Goal: Task Accomplishment & Management: Manage account settings

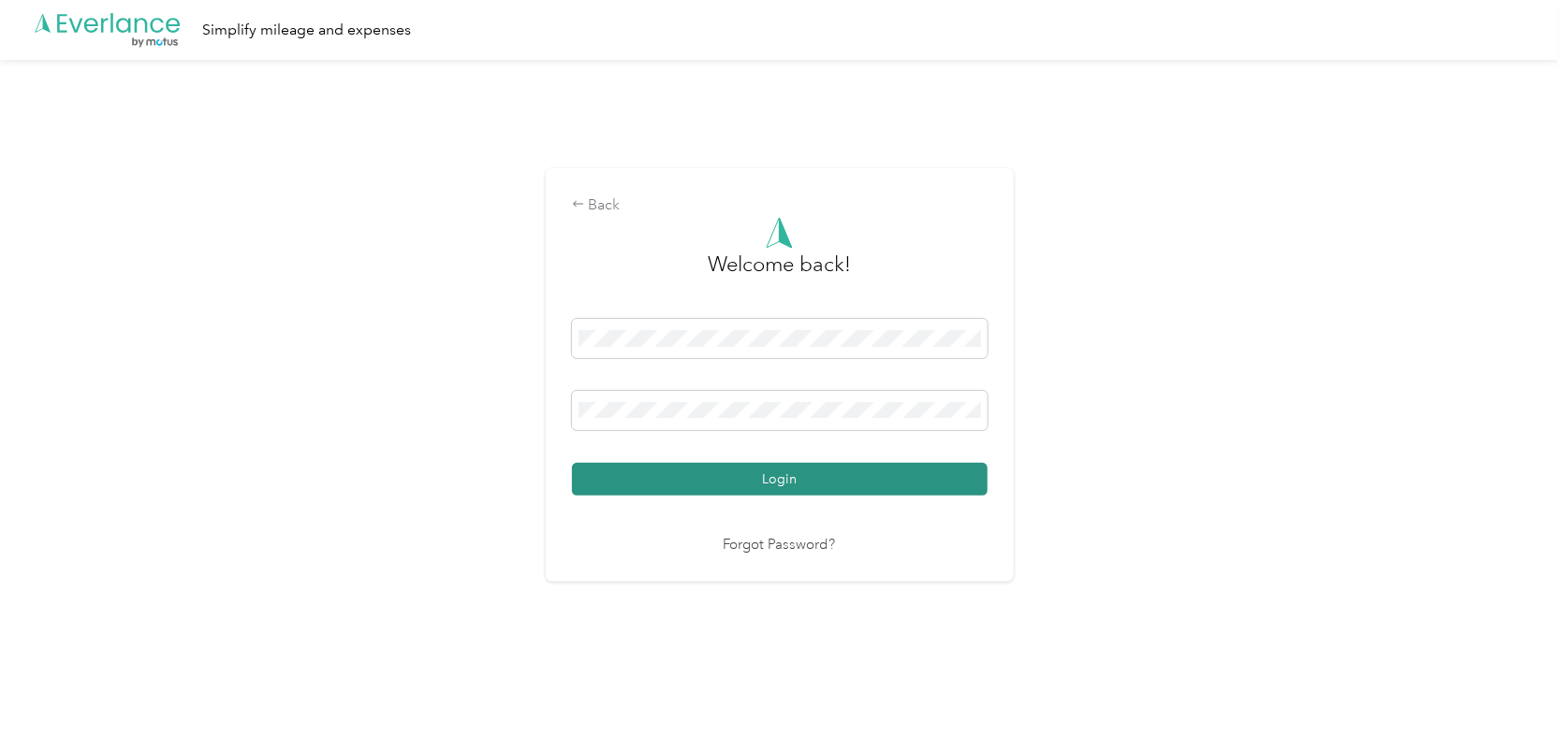
click at [831, 478] on button "Login" at bounding box center [780, 479] width 415 height 33
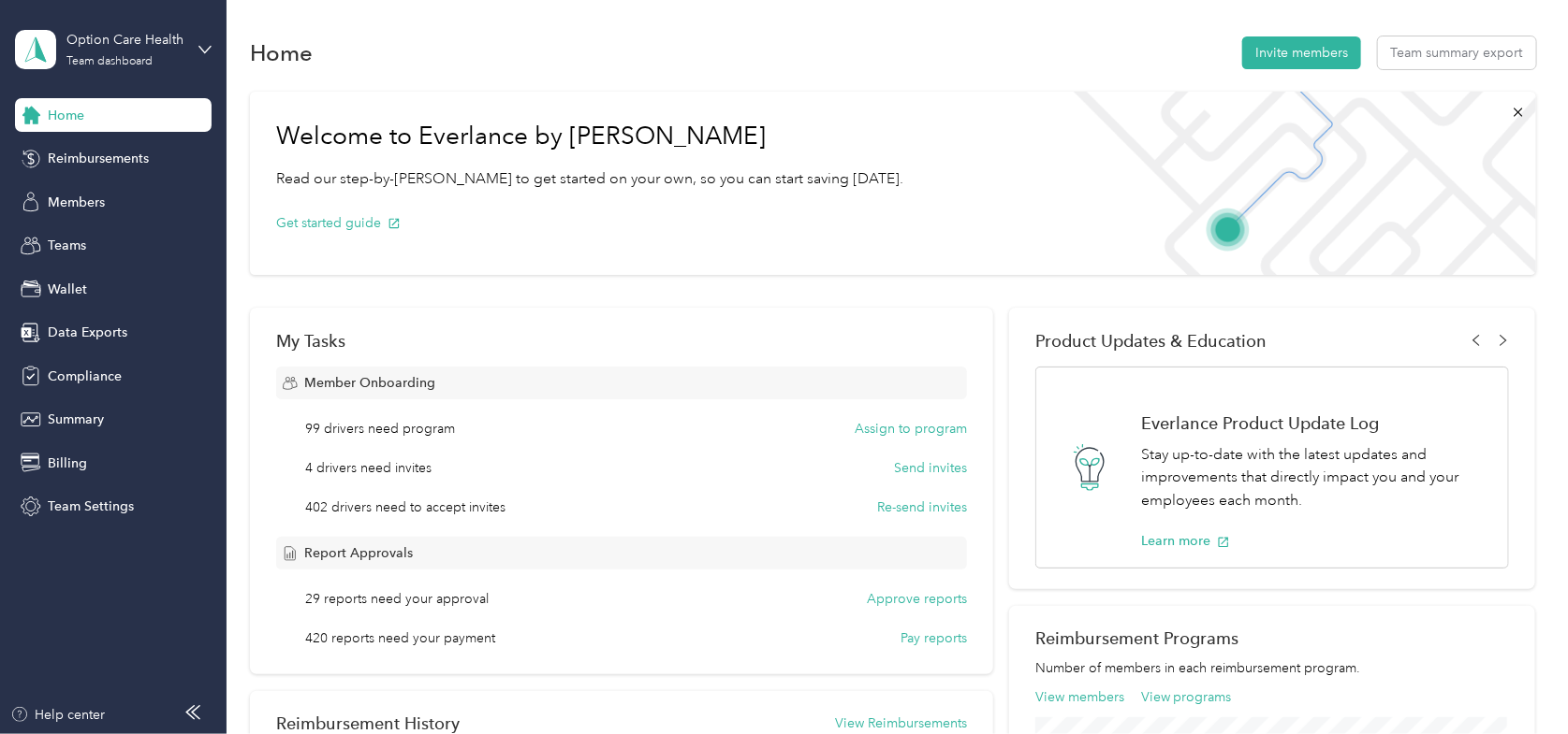
click at [1051, 62] on div "Home Invite members Team summary export" at bounding box center [893, 52] width 1286 height 39
click at [77, 374] on span "Compliance" at bounding box center [85, 377] width 74 height 19
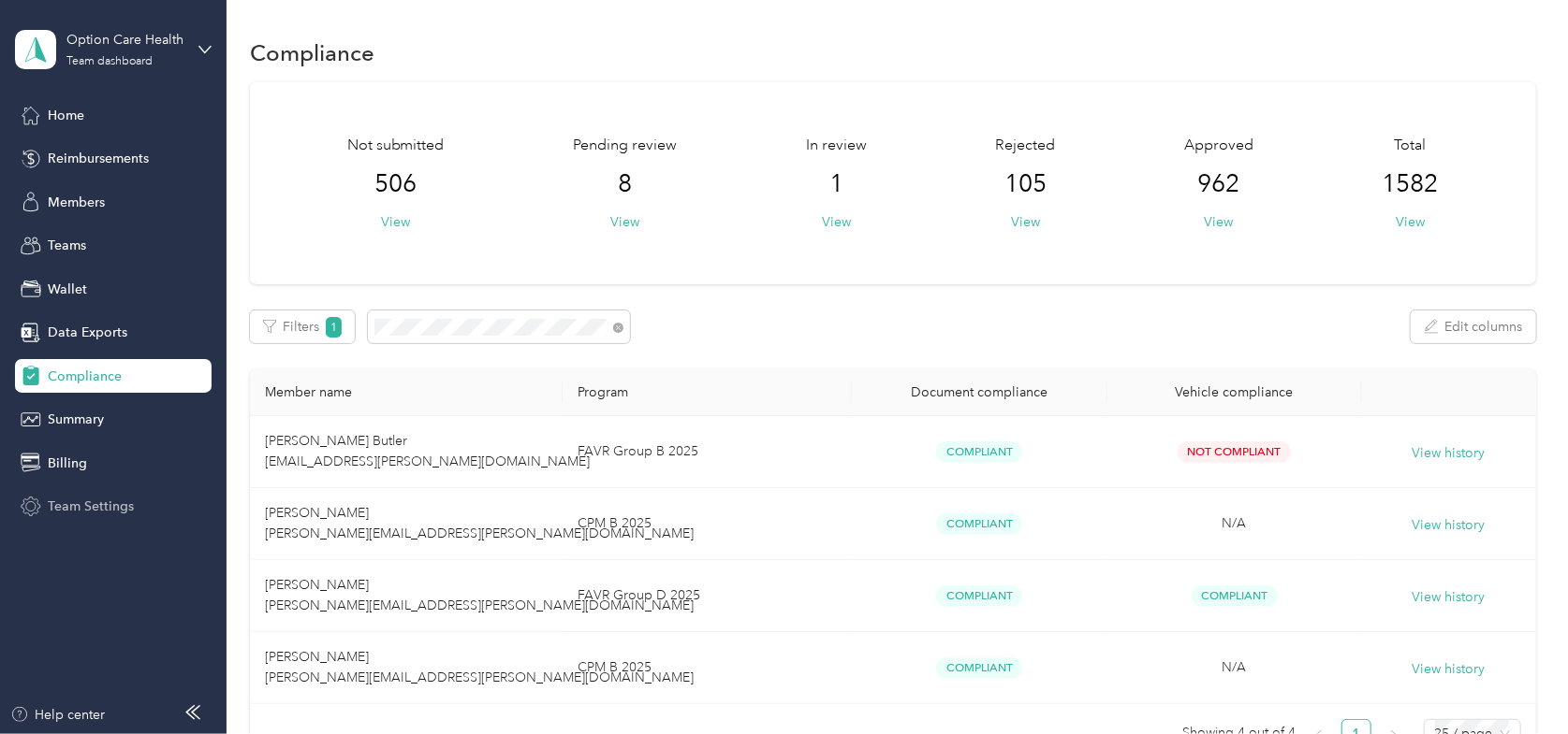
click at [89, 503] on span "Team Settings" at bounding box center [91, 506] width 87 height 19
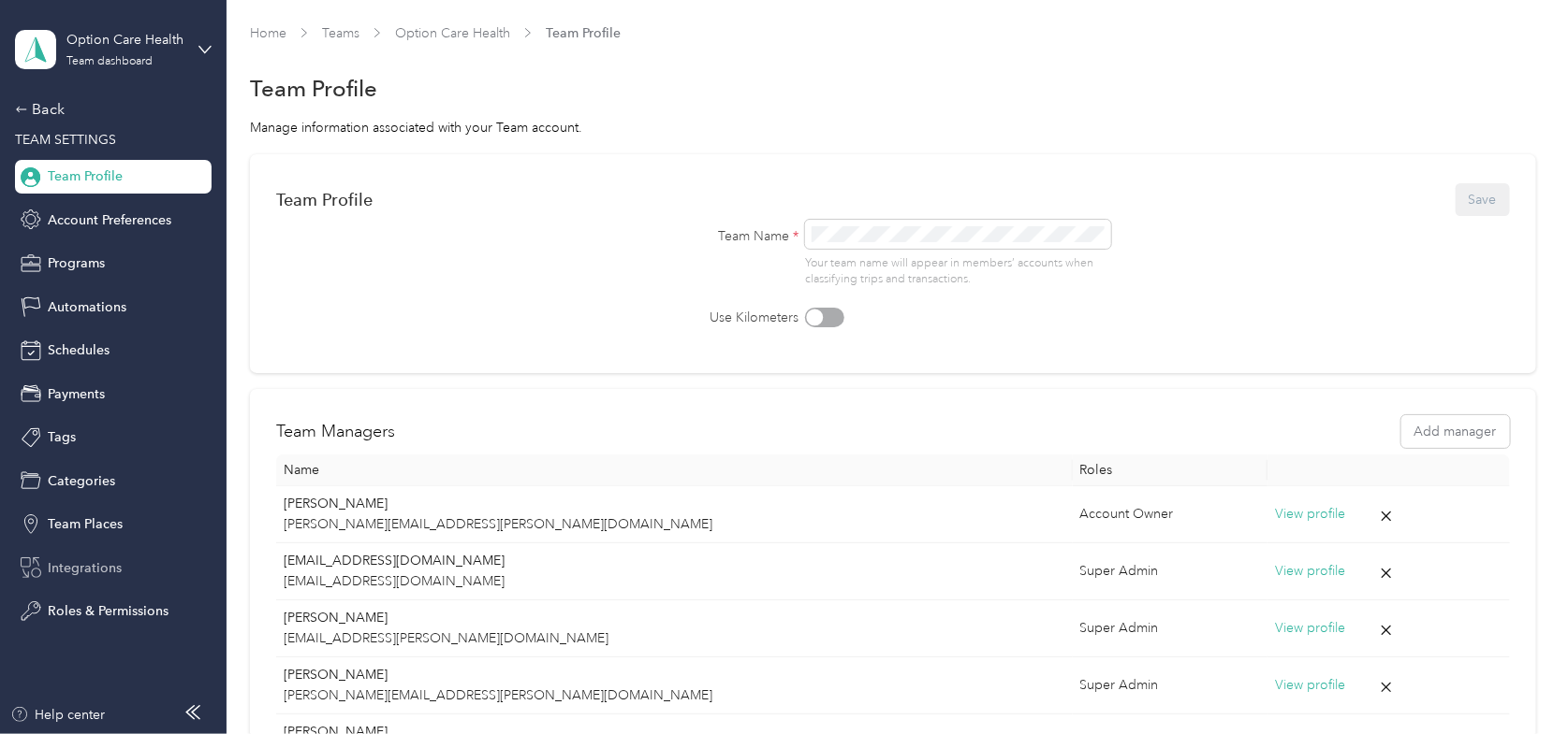
click at [105, 570] on span "Integrations" at bounding box center [85, 568] width 74 height 19
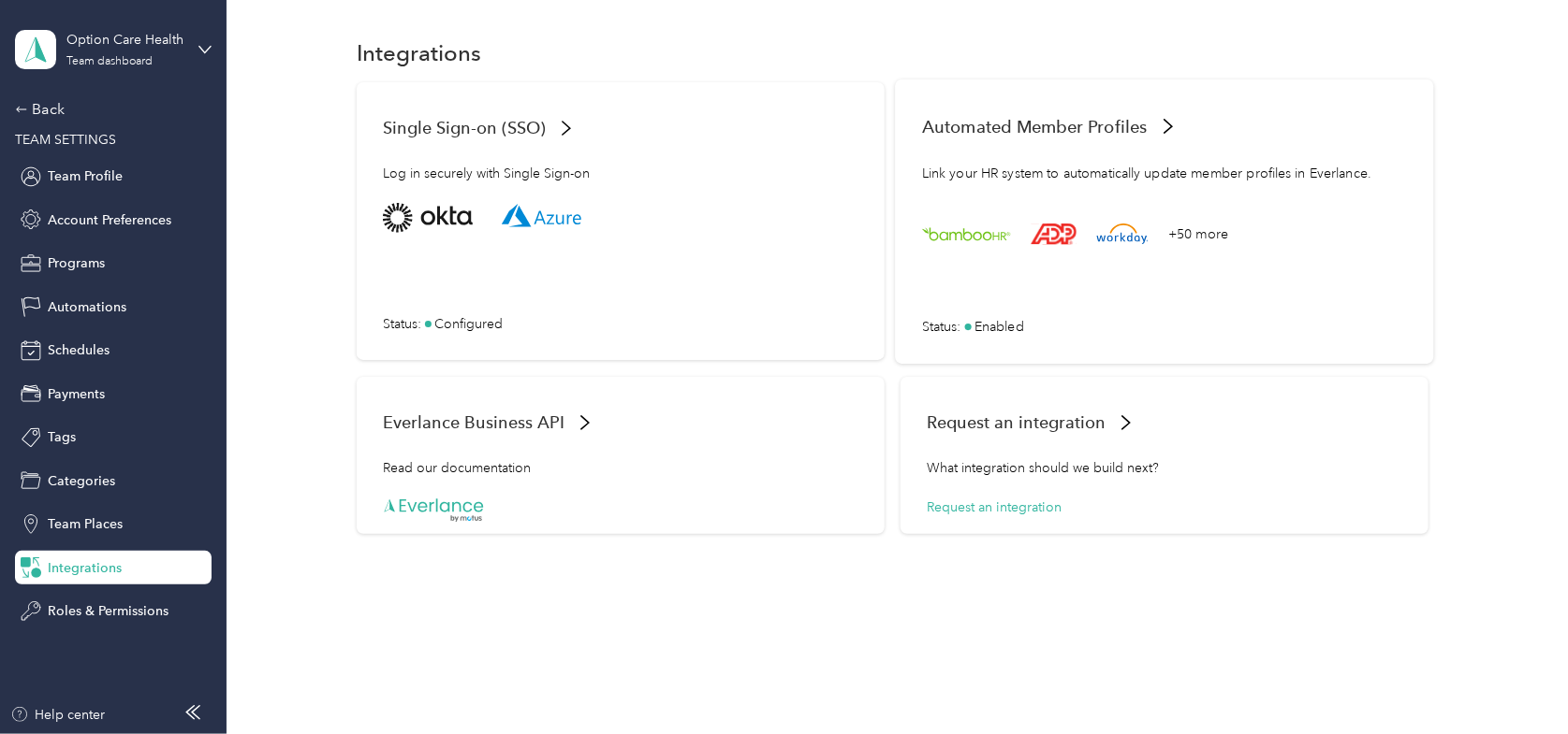
click at [1003, 326] on span "Enabled" at bounding box center [1000, 326] width 50 height 19
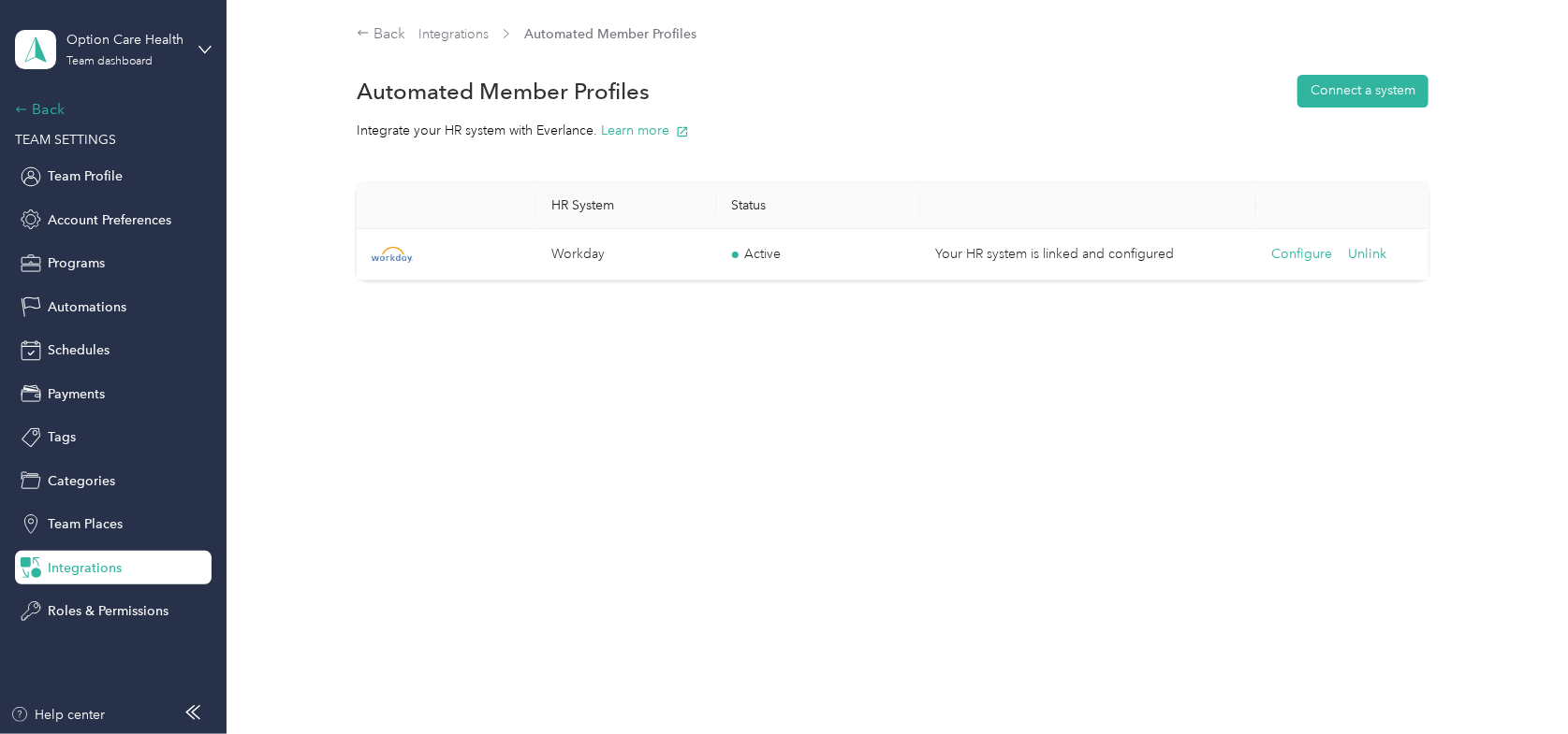
click at [41, 100] on div "Back" at bounding box center [109, 109] width 187 height 22
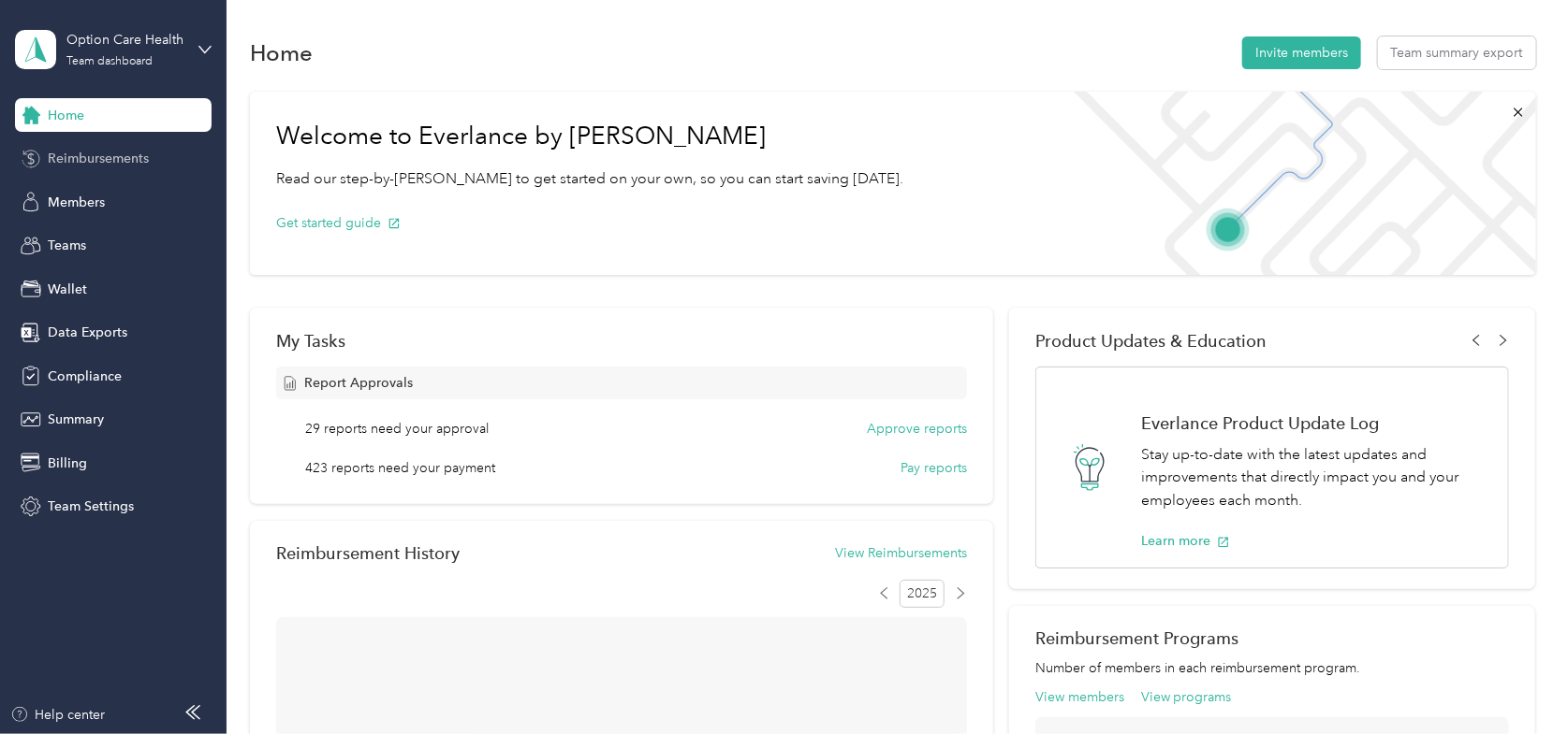
click at [79, 166] on span "Reimbursements" at bounding box center [98, 159] width 101 height 19
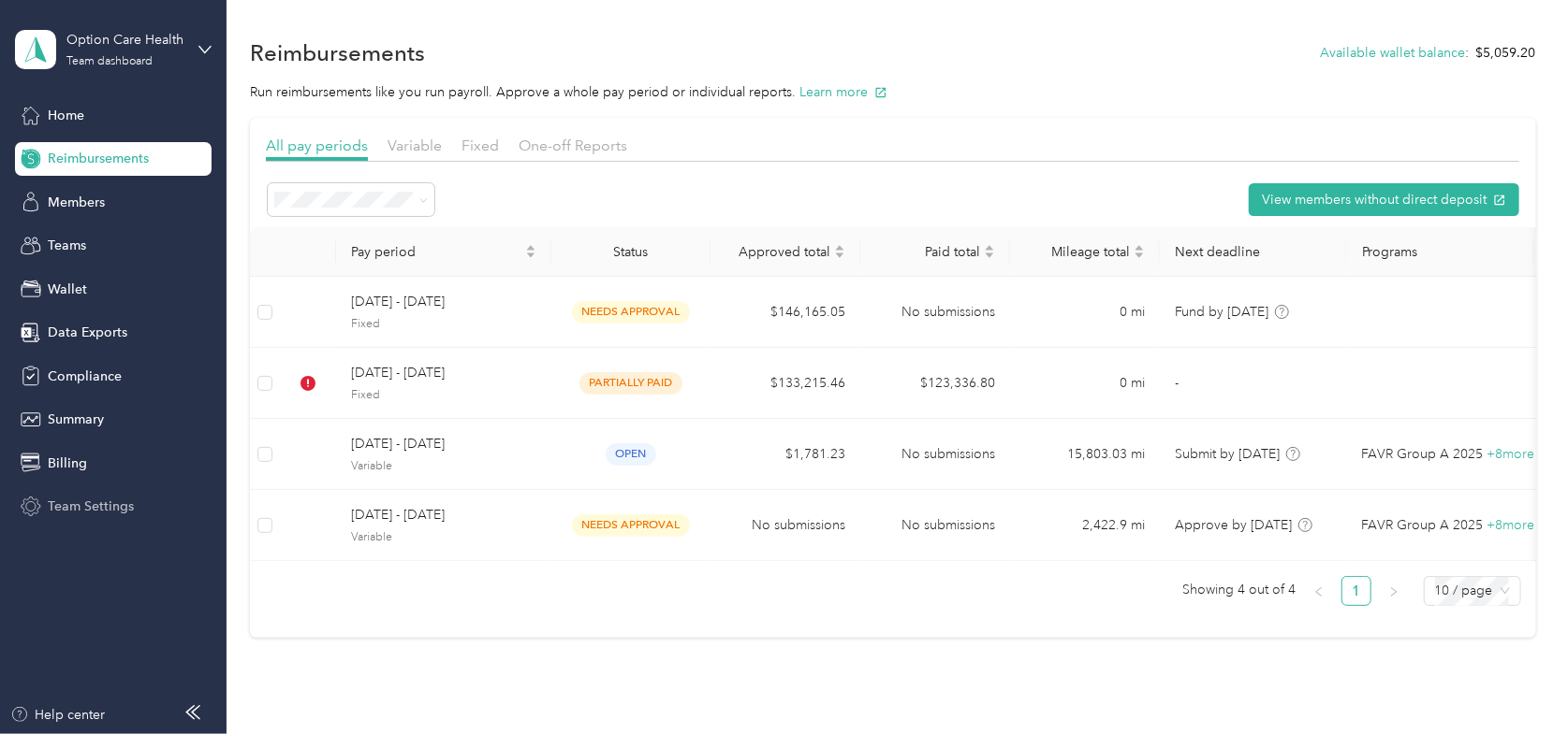
click at [80, 505] on span "Team Settings" at bounding box center [91, 506] width 87 height 19
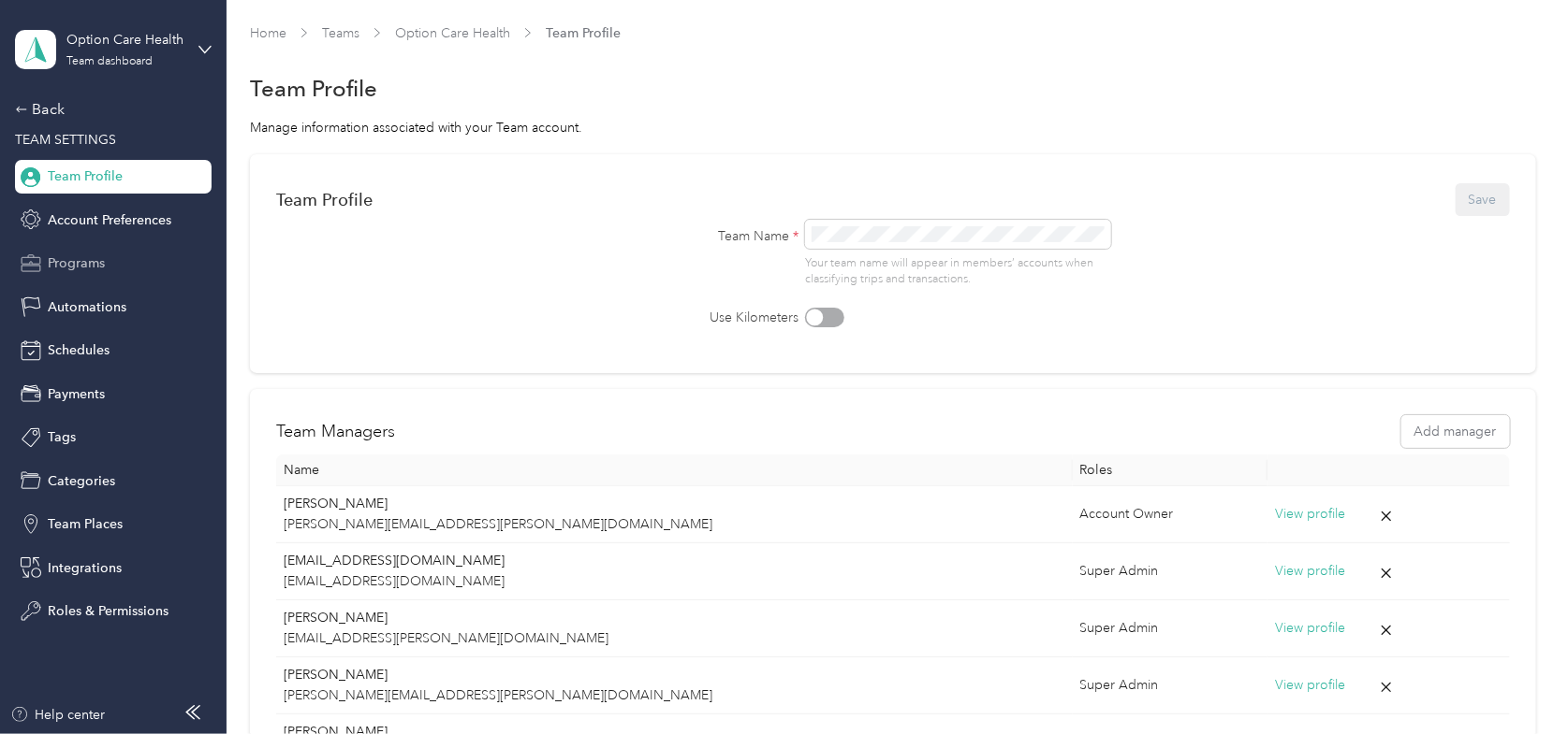
click at [54, 250] on div "Programs" at bounding box center [113, 263] width 196 height 34
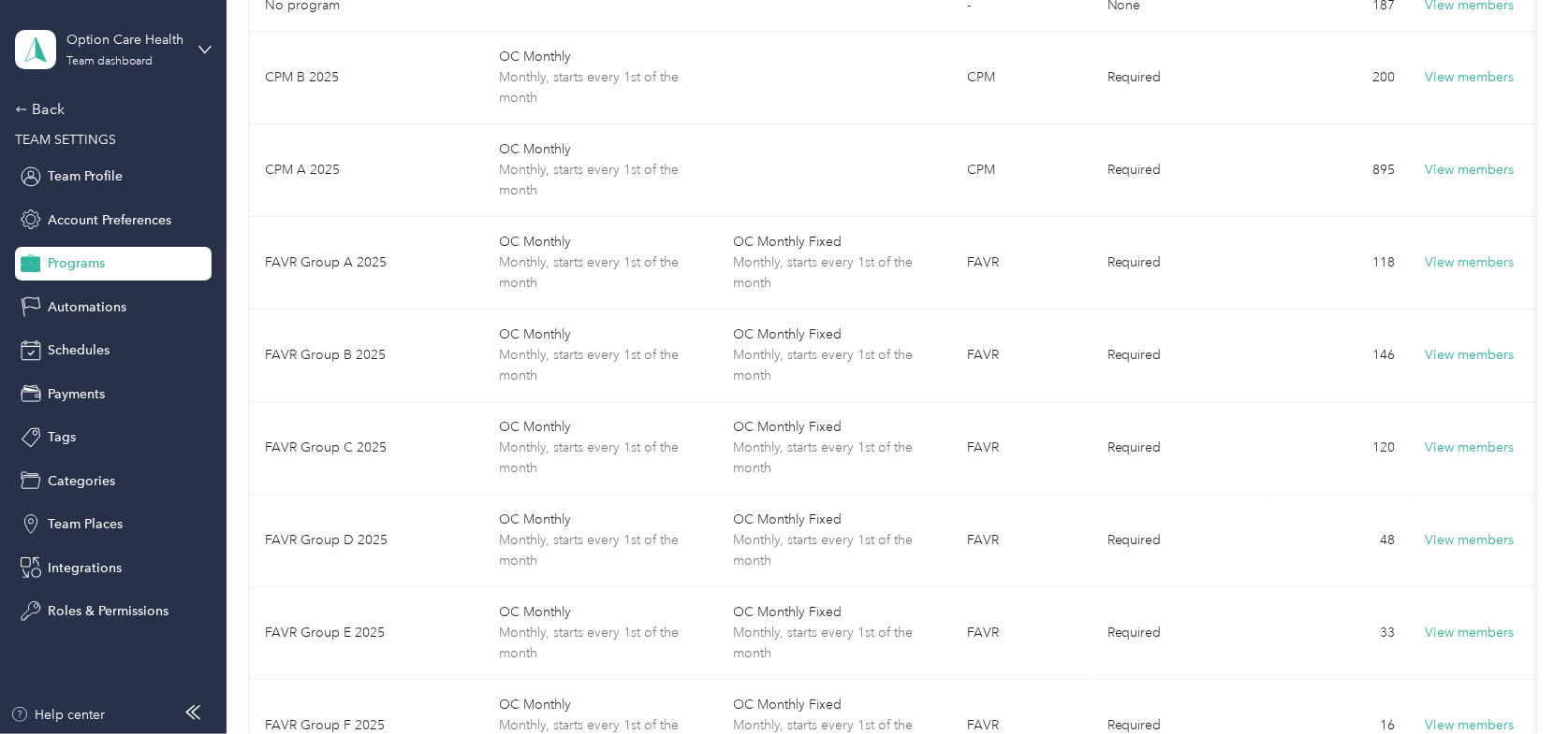
scroll to position [281, 0]
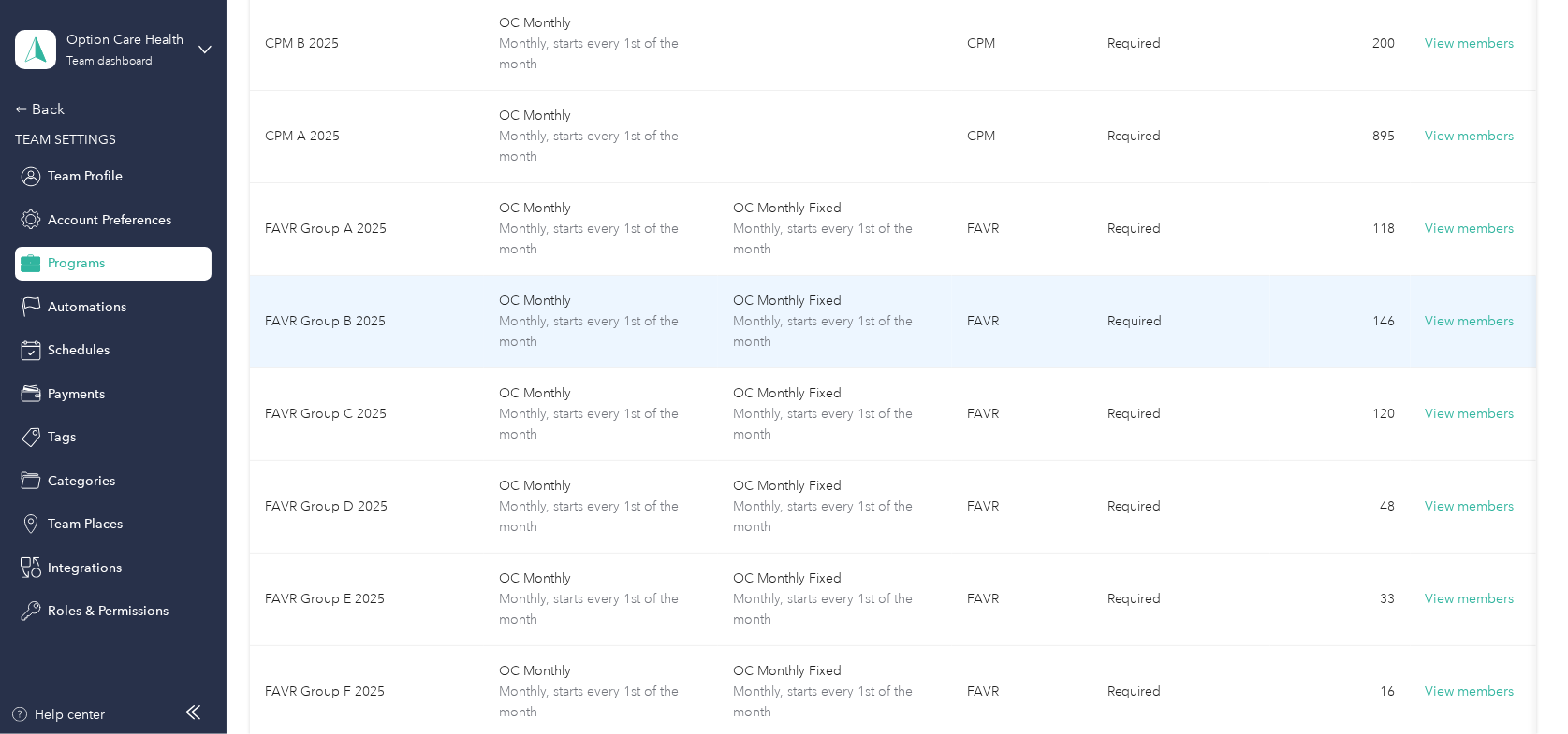
click at [311, 328] on td "FAVR Group B 2025" at bounding box center [366, 322] width 234 height 92
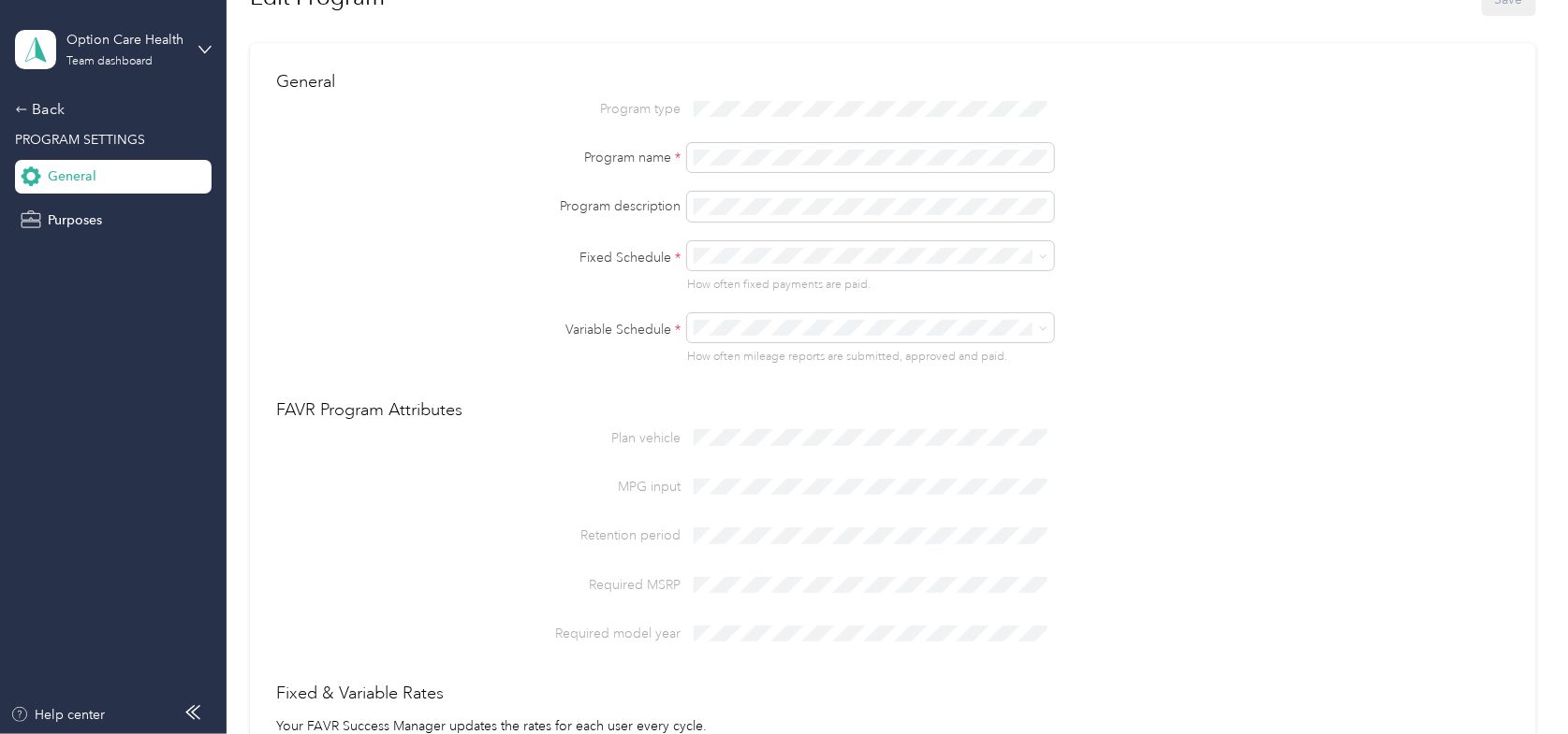
scroll to position [187, 0]
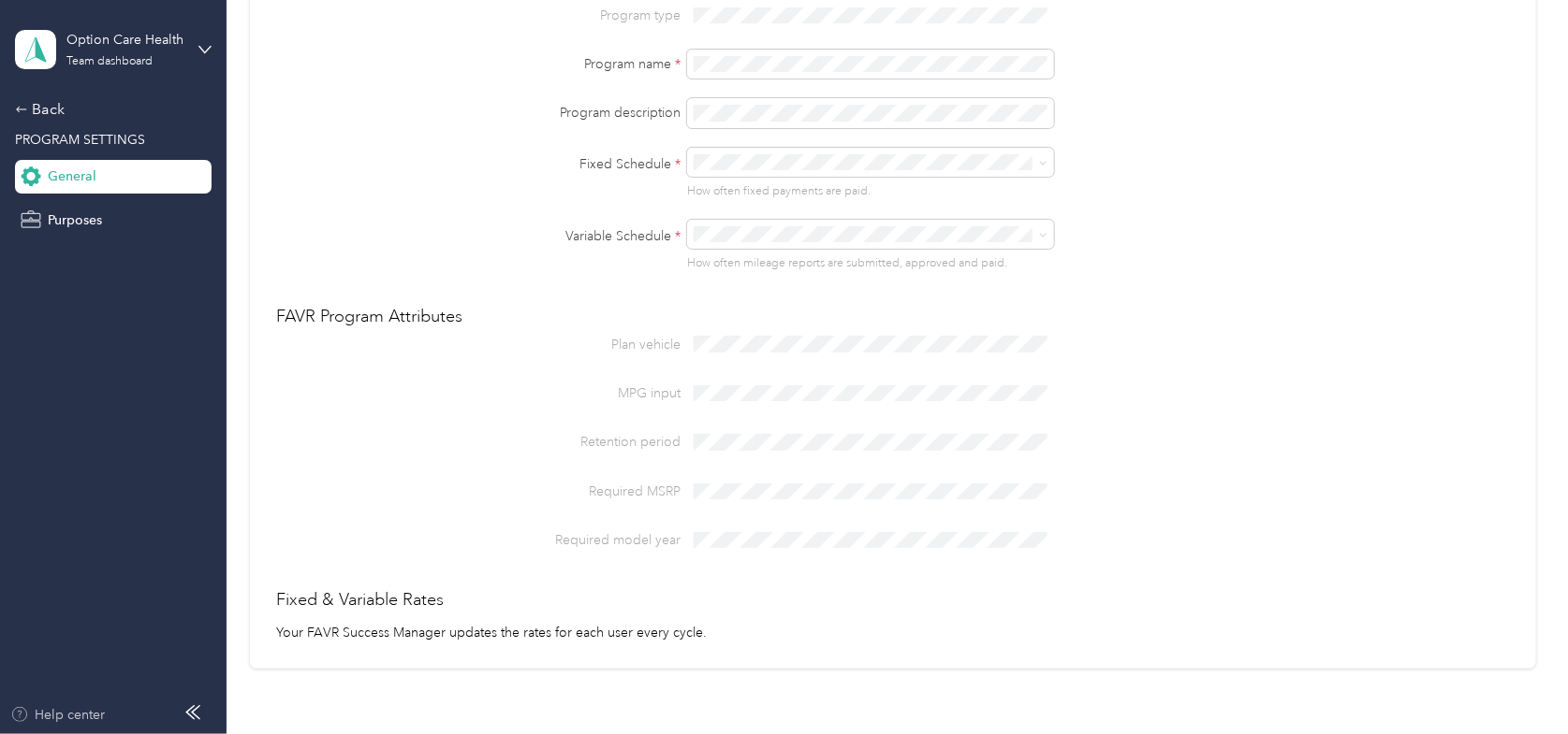
click at [67, 717] on div "Help center" at bounding box center [58, 715] width 95 height 19
click at [47, 107] on div "Back" at bounding box center [109, 109] width 187 height 22
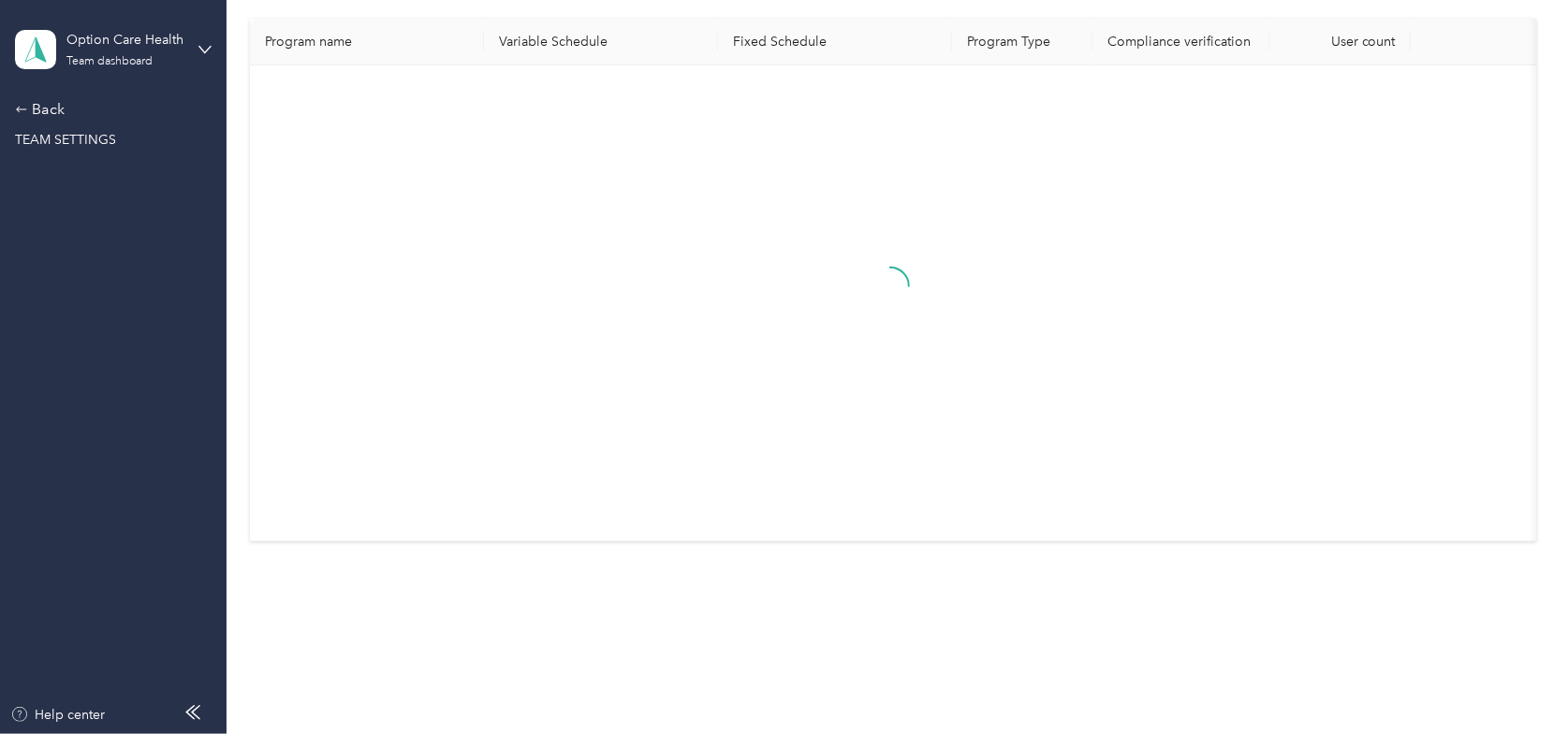
scroll to position [174, 0]
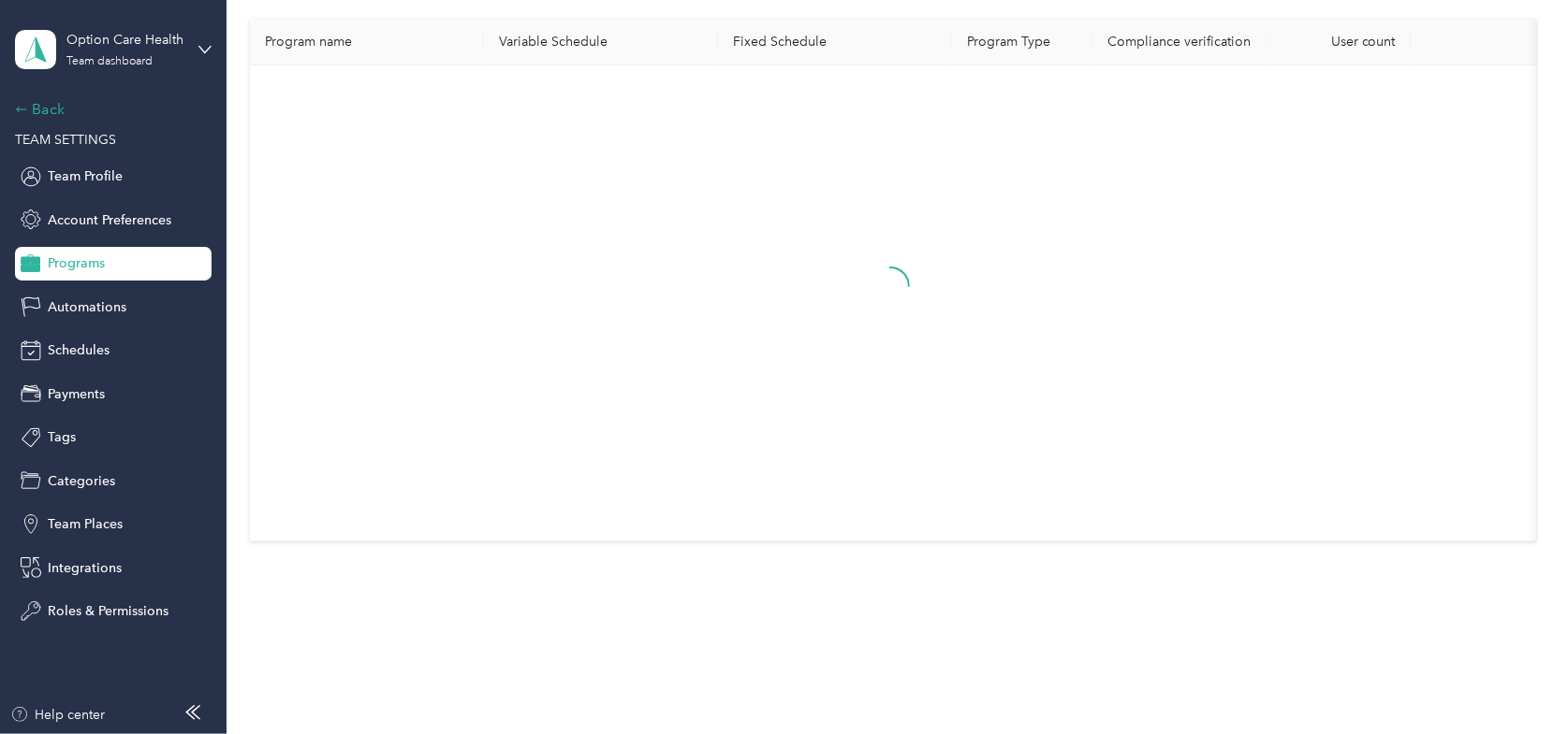
click at [45, 108] on div "Back" at bounding box center [109, 109] width 187 height 22
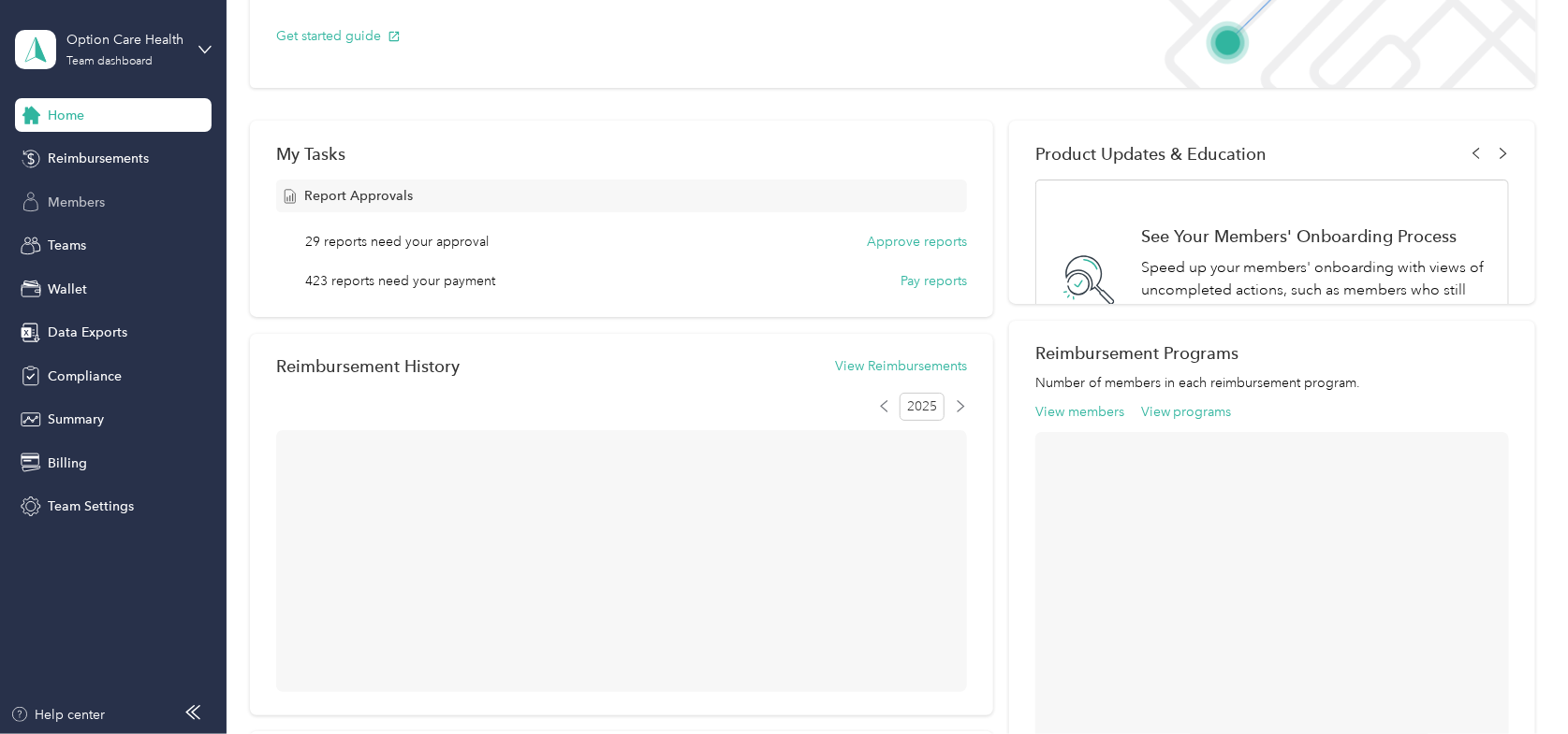
click at [65, 204] on span "Members" at bounding box center [76, 203] width 57 height 19
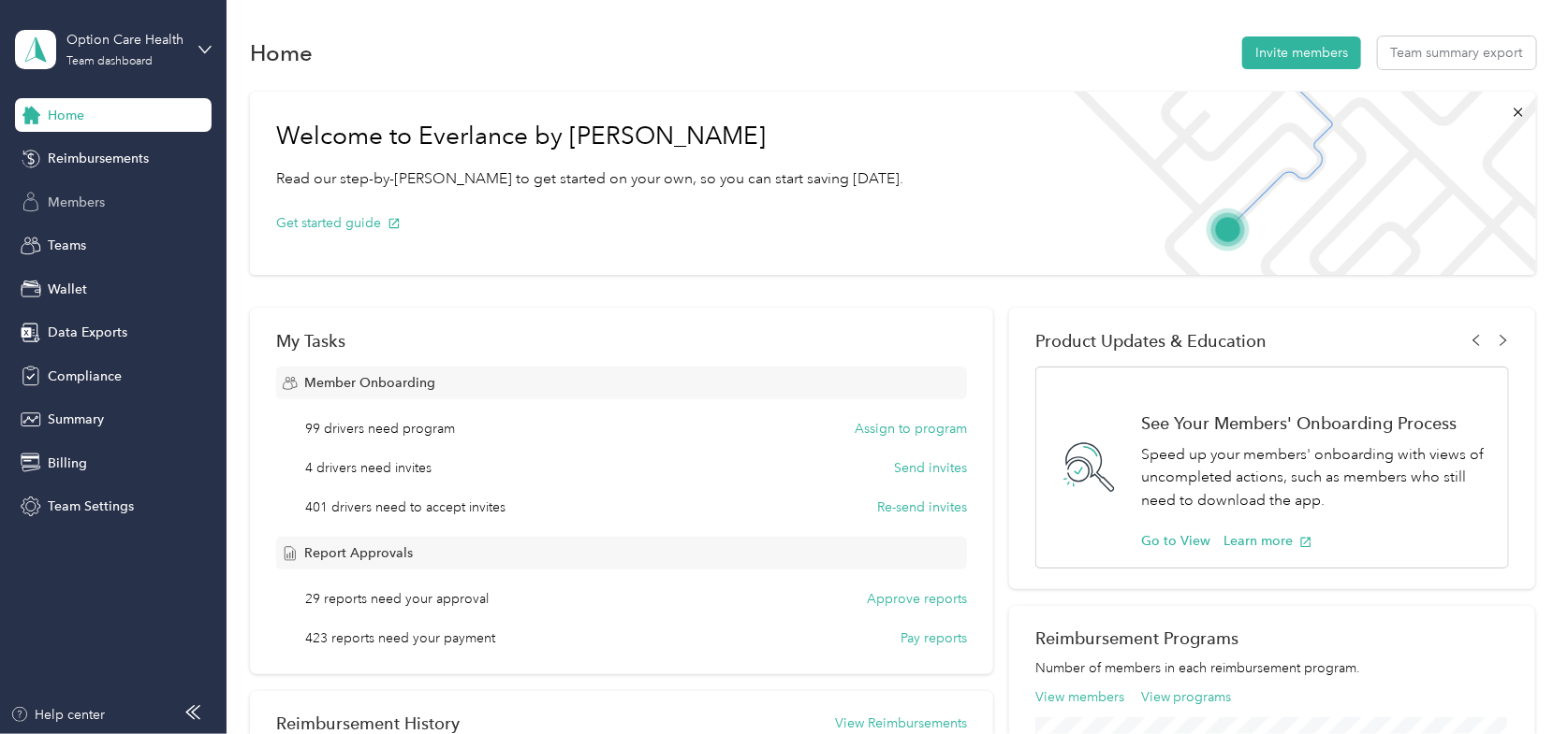
click at [55, 193] on span "Members" at bounding box center [76, 203] width 57 height 19
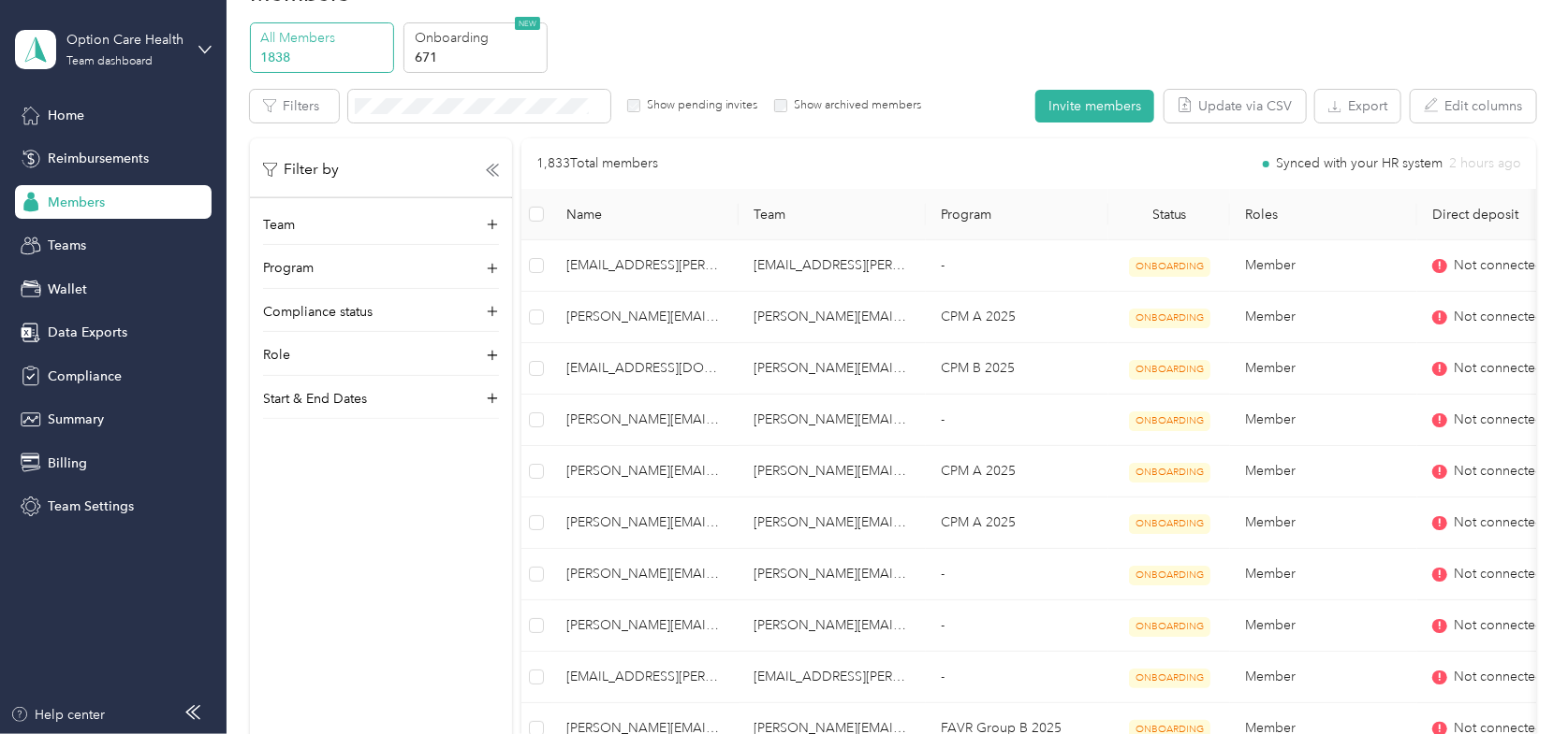
scroll to position [93, 0]
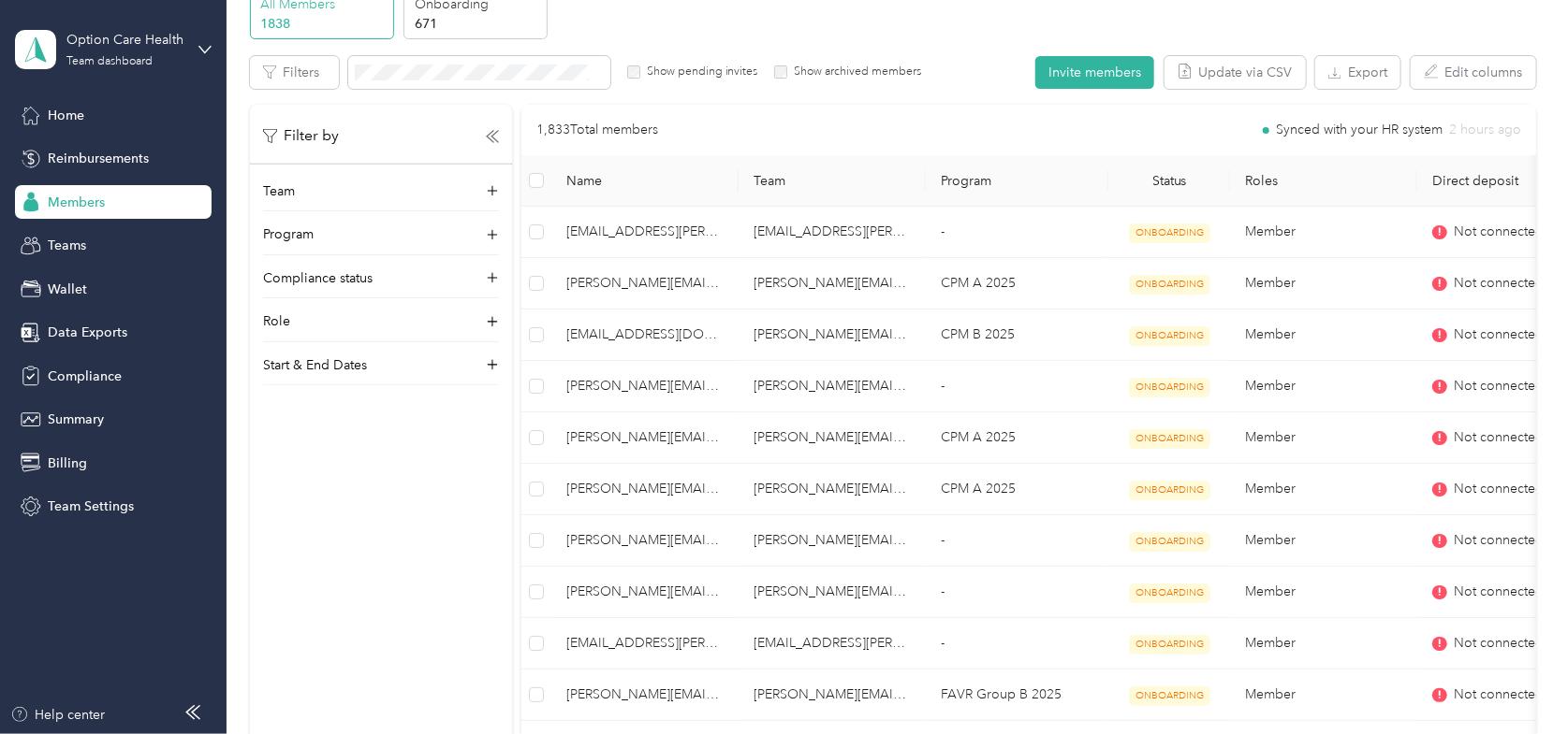
click at [991, 19] on div "All Members 1838 Onboarding 671 NEW" at bounding box center [893, 14] width 1286 height 52
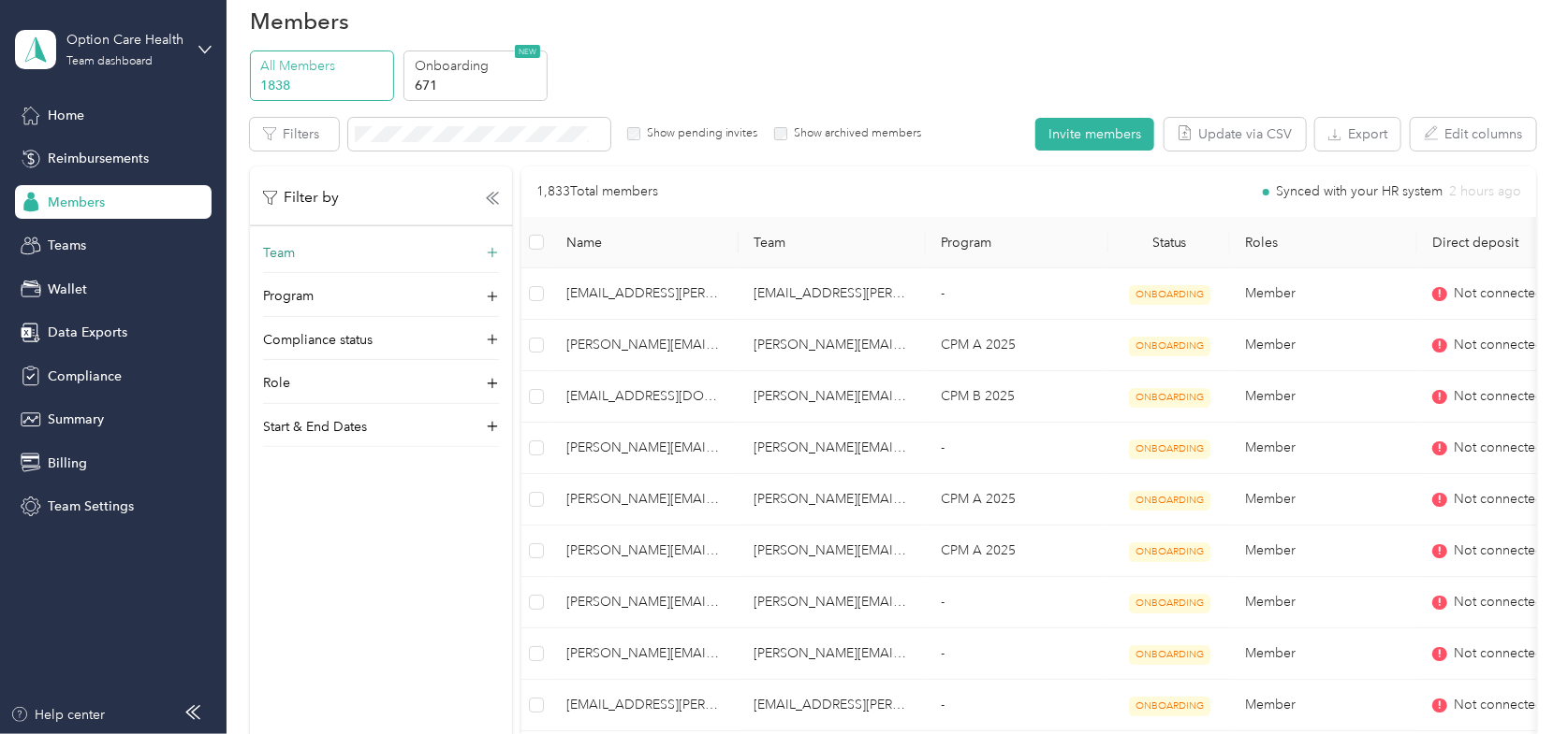
scroll to position [0, 0]
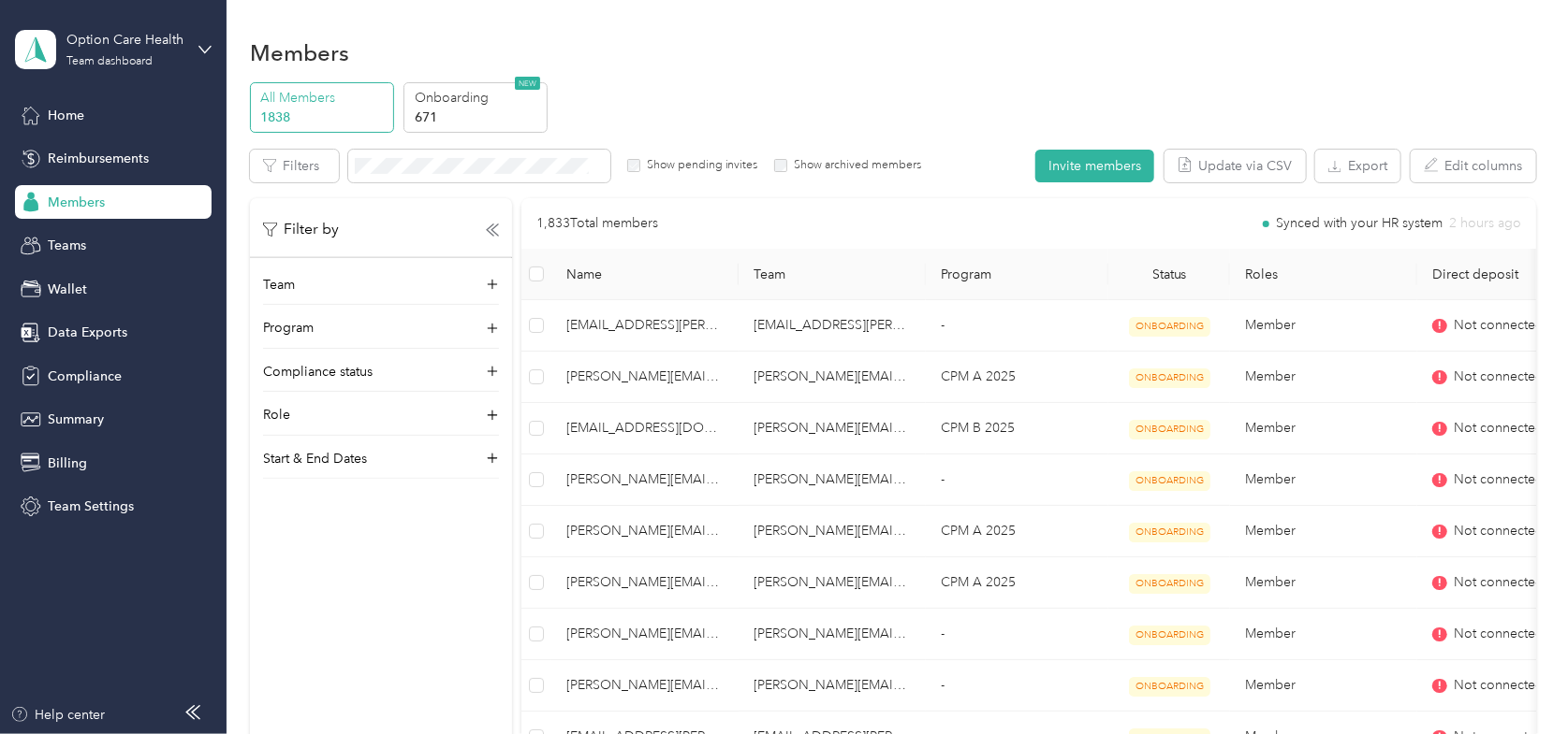
click at [80, 368] on span "Compliance" at bounding box center [85, 377] width 74 height 19
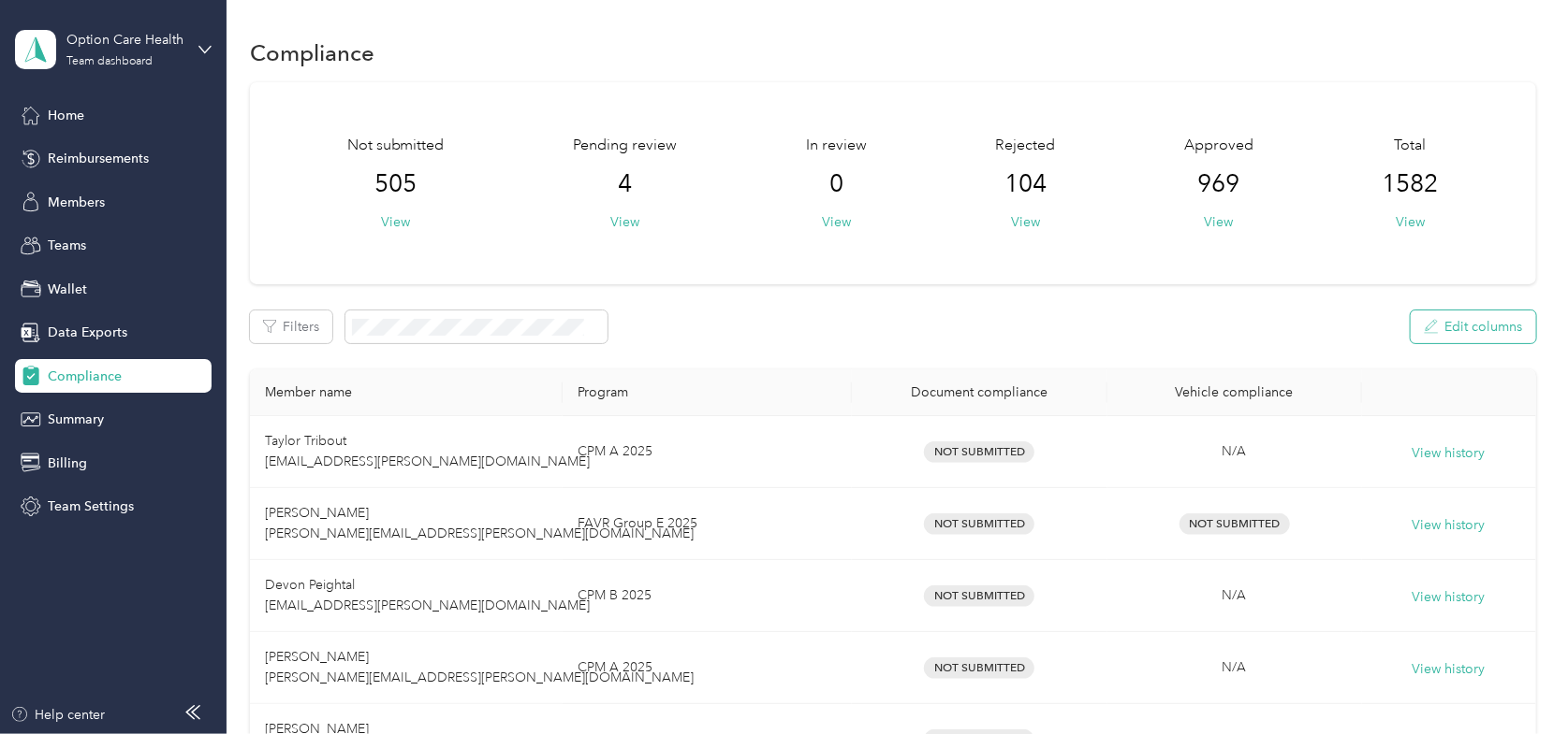
click at [1459, 323] on button "Edit columns" at bounding box center [1473, 327] width 125 height 33
click at [1403, 224] on button "View" at bounding box center [1410, 222] width 29 height 19
click at [1403, 221] on button "View" at bounding box center [1410, 222] width 29 height 19
click at [1408, 223] on button "View" at bounding box center [1410, 222] width 29 height 19
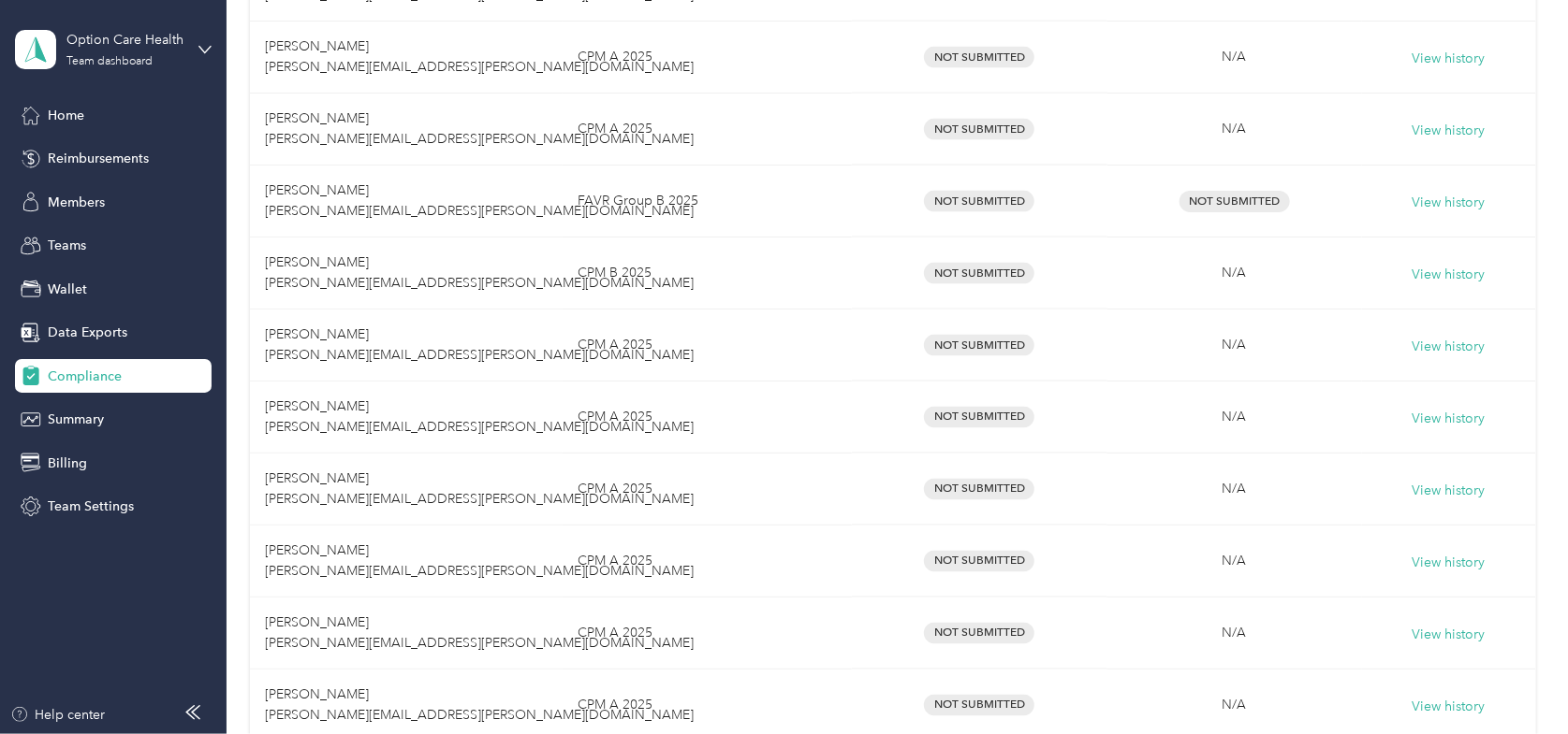
scroll to position [1730, 0]
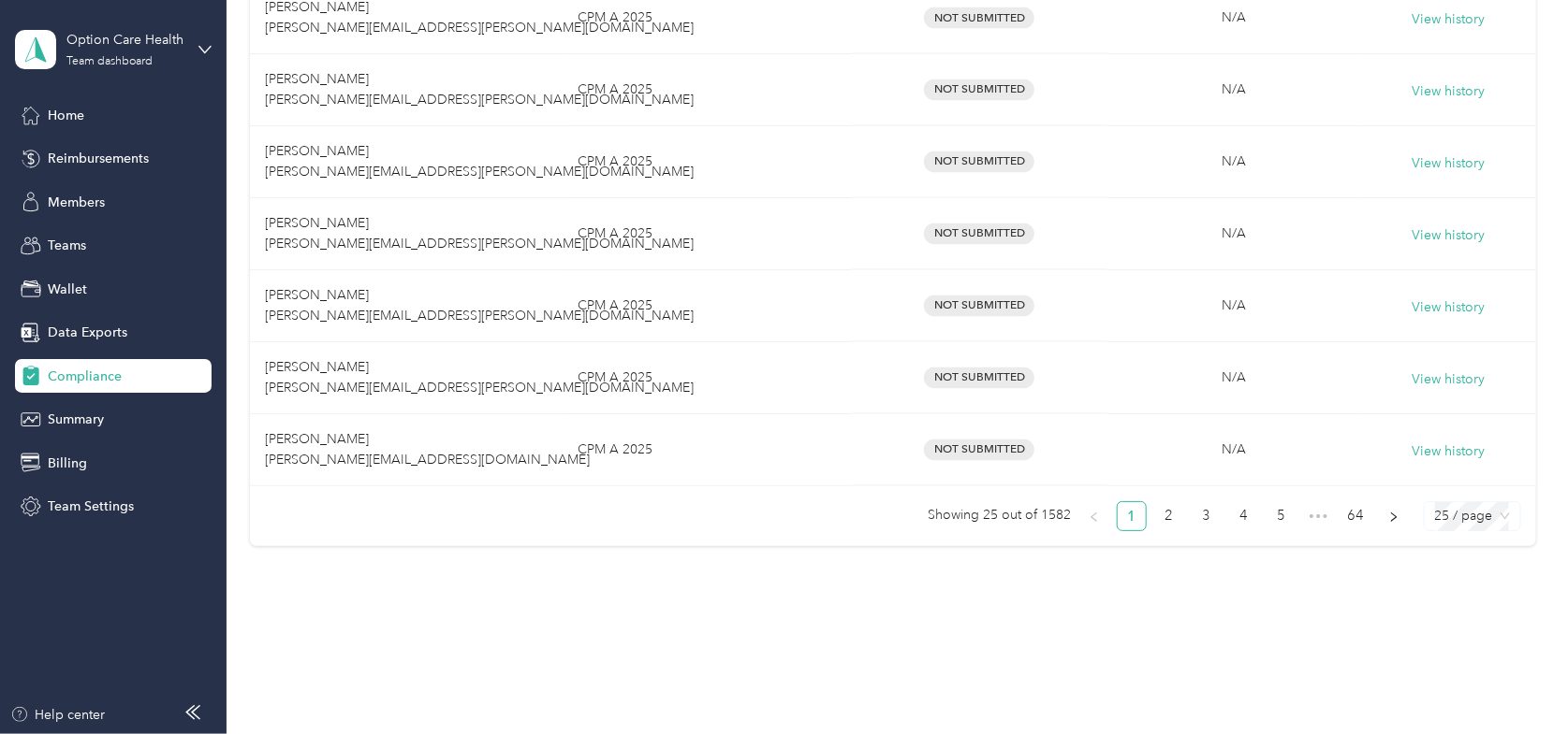
click at [1476, 502] on span "25 / page" at bounding box center [1473, 516] width 75 height 28
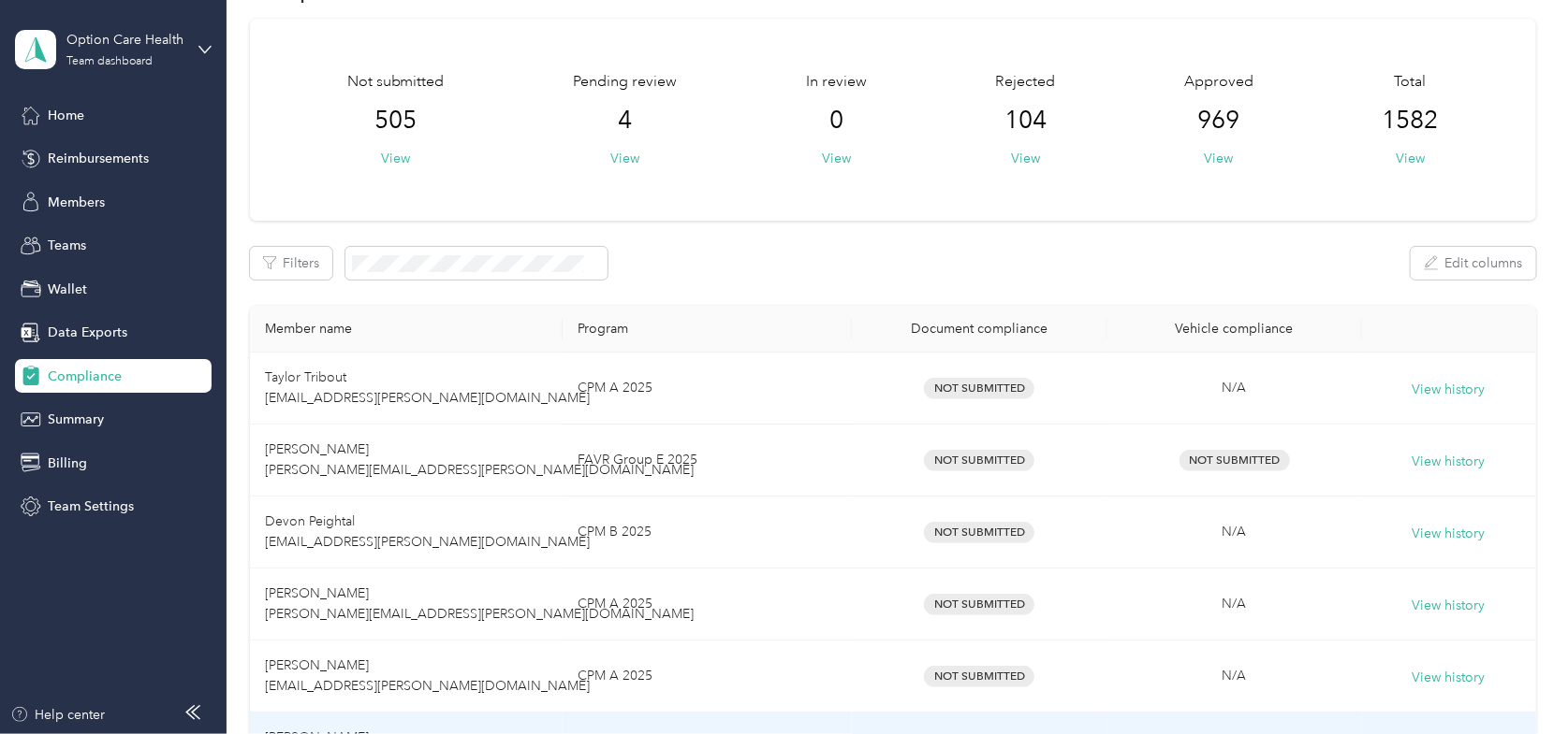
scroll to position [0, 0]
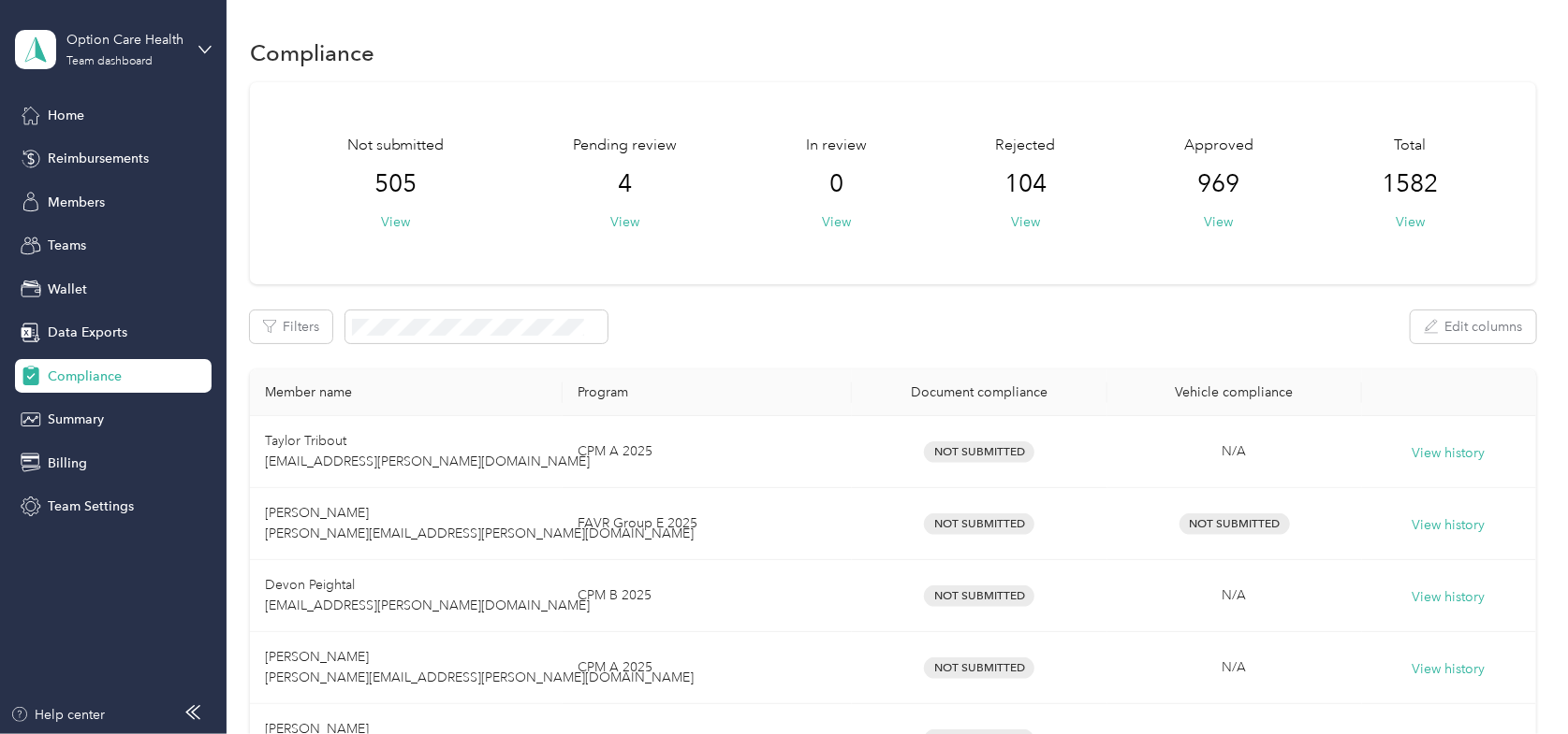
click at [295, 330] on button "Filters" at bounding box center [291, 327] width 83 height 33
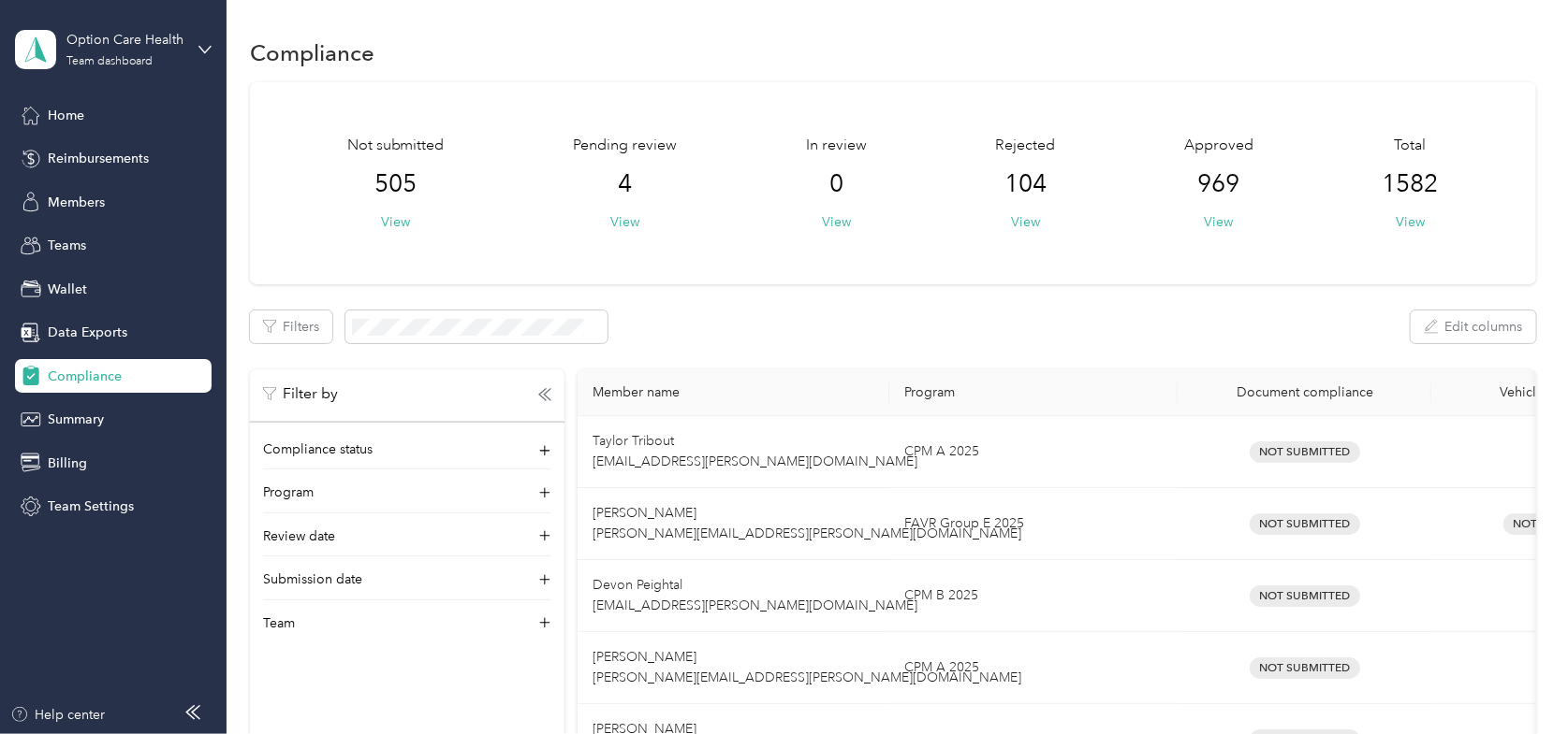
click at [873, 319] on div "Filters Edit columns" at bounding box center [893, 327] width 1286 height 33
click at [1405, 226] on button "View" at bounding box center [1410, 222] width 29 height 19
click at [390, 225] on button "View" at bounding box center [395, 222] width 29 height 19
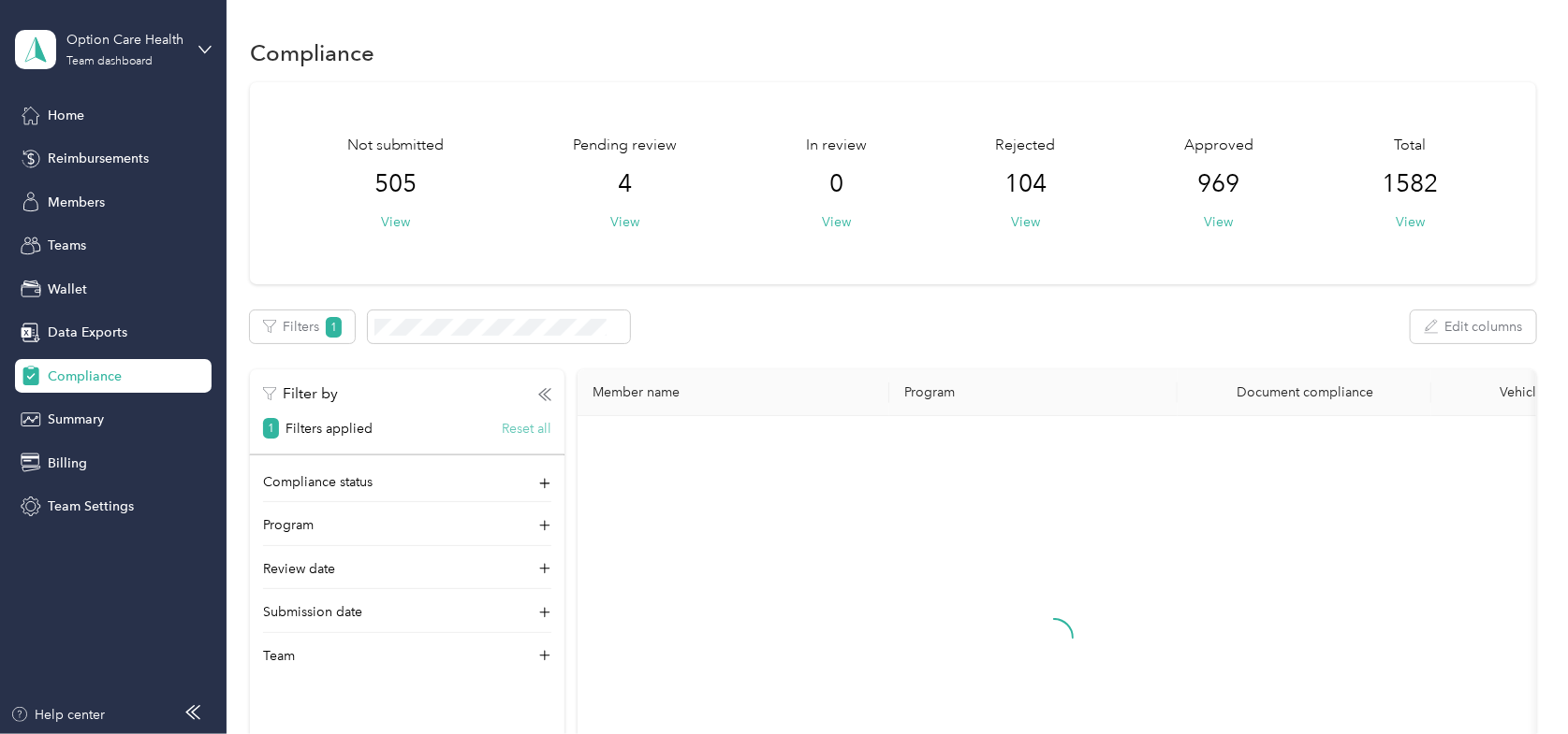
click at [528, 428] on button "Reset all" at bounding box center [527, 428] width 50 height 19
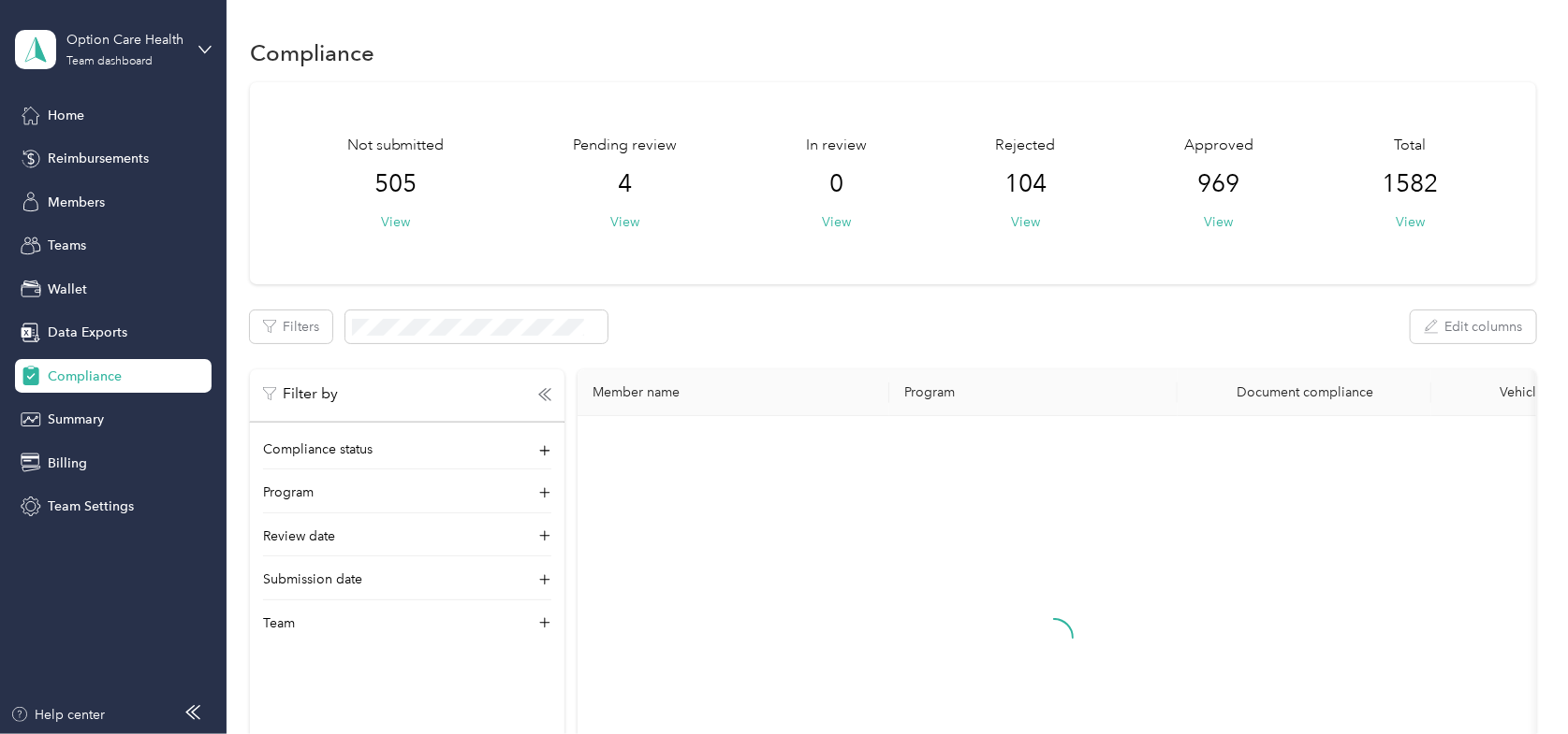
drag, startPoint x: 1408, startPoint y: 225, endPoint x: 944, endPoint y: 322, distance: 474.0
click at [944, 322] on div "Filters Edit columns" at bounding box center [893, 327] width 1286 height 33
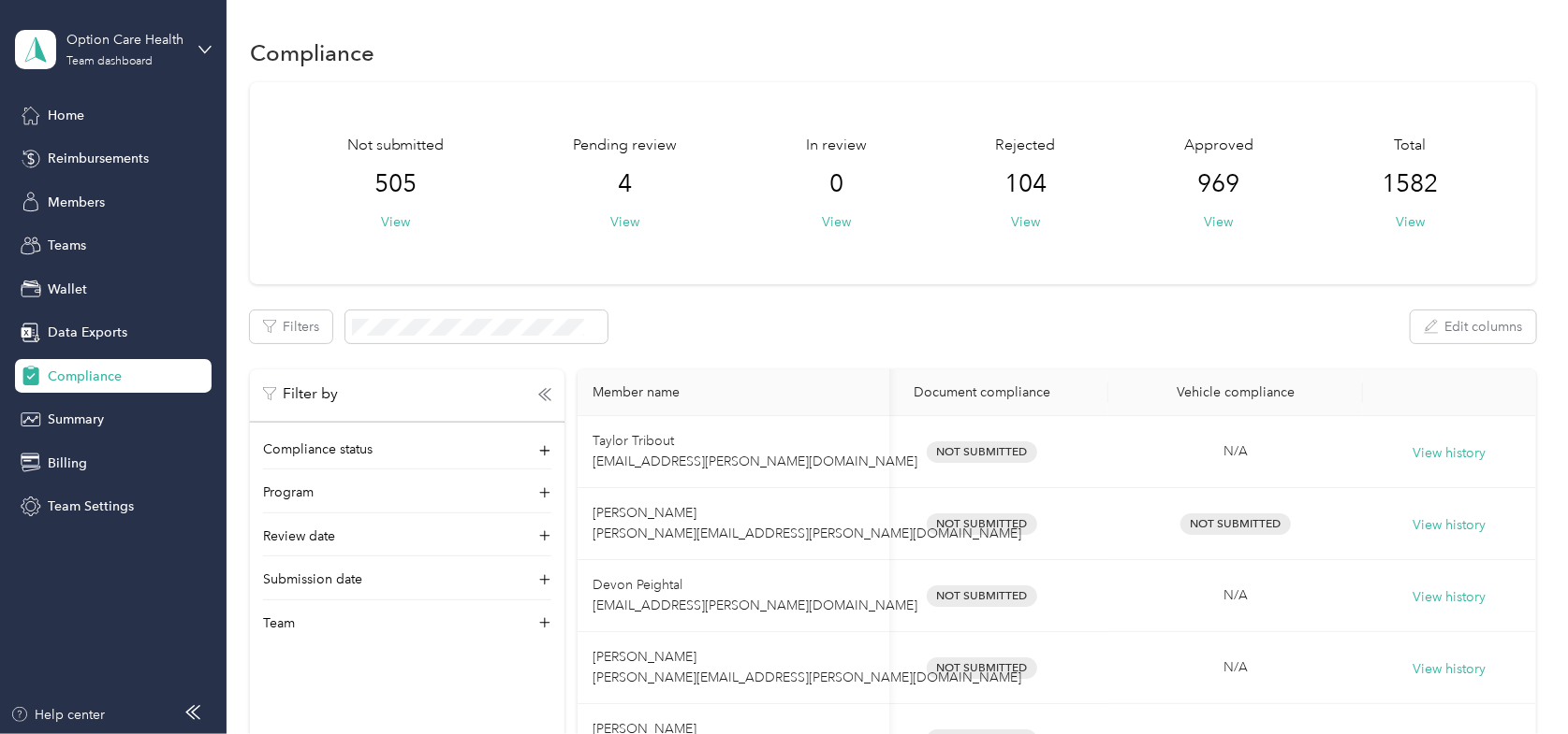
click at [662, 41] on div "Compliance" at bounding box center [893, 52] width 1286 height 39
click at [750, 66] on div "Compliance" at bounding box center [893, 52] width 1286 height 39
